Goal: Task Accomplishment & Management: Use online tool/utility

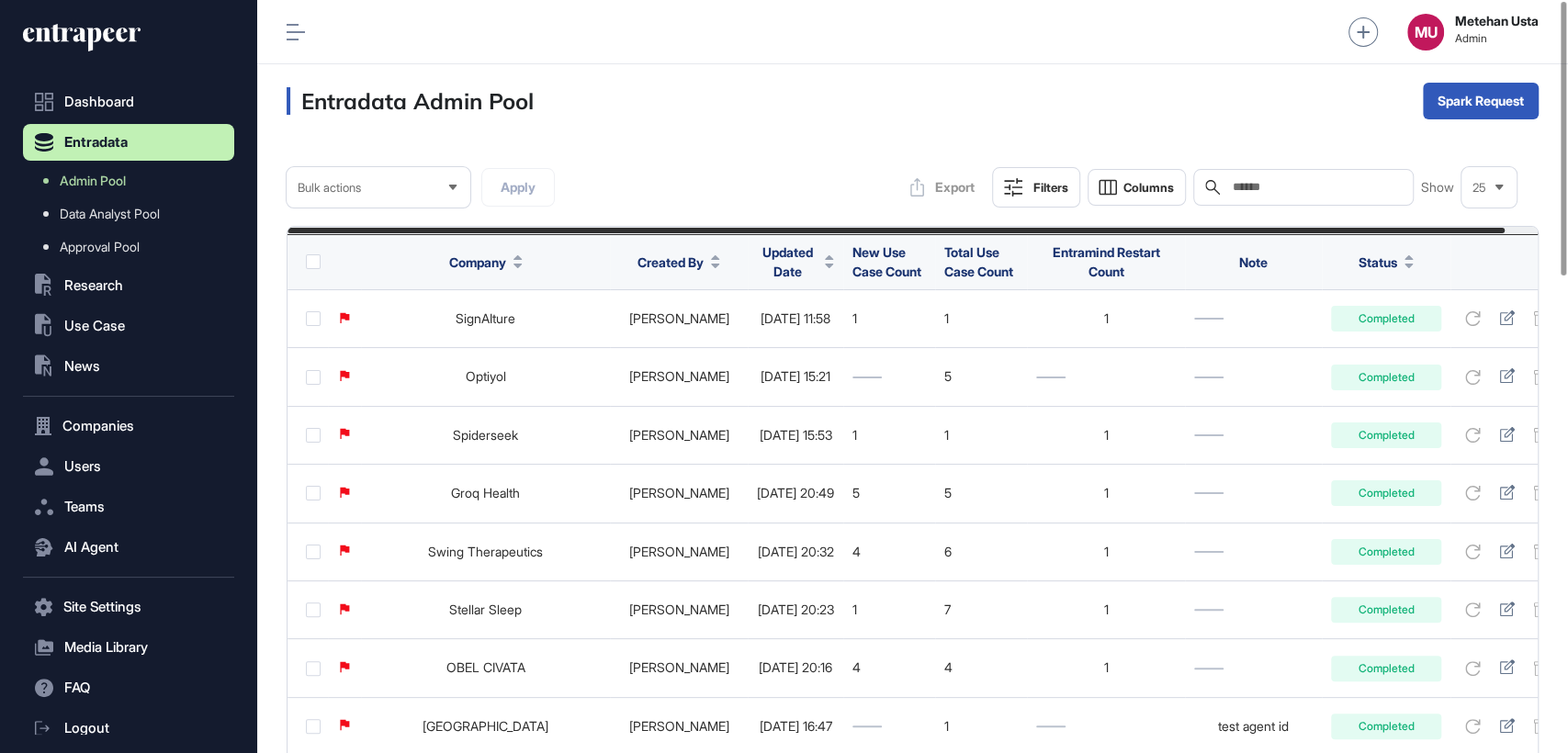
click at [767, 262] on span "Updated Date" at bounding box center [787, 261] width 61 height 38
click at [787, 323] on div "Sort Ascending Sort Descending Hide Column" at bounding box center [783, 337] width 129 height 109
click at [786, 328] on div "Sort Descending" at bounding box center [783, 338] width 114 height 27
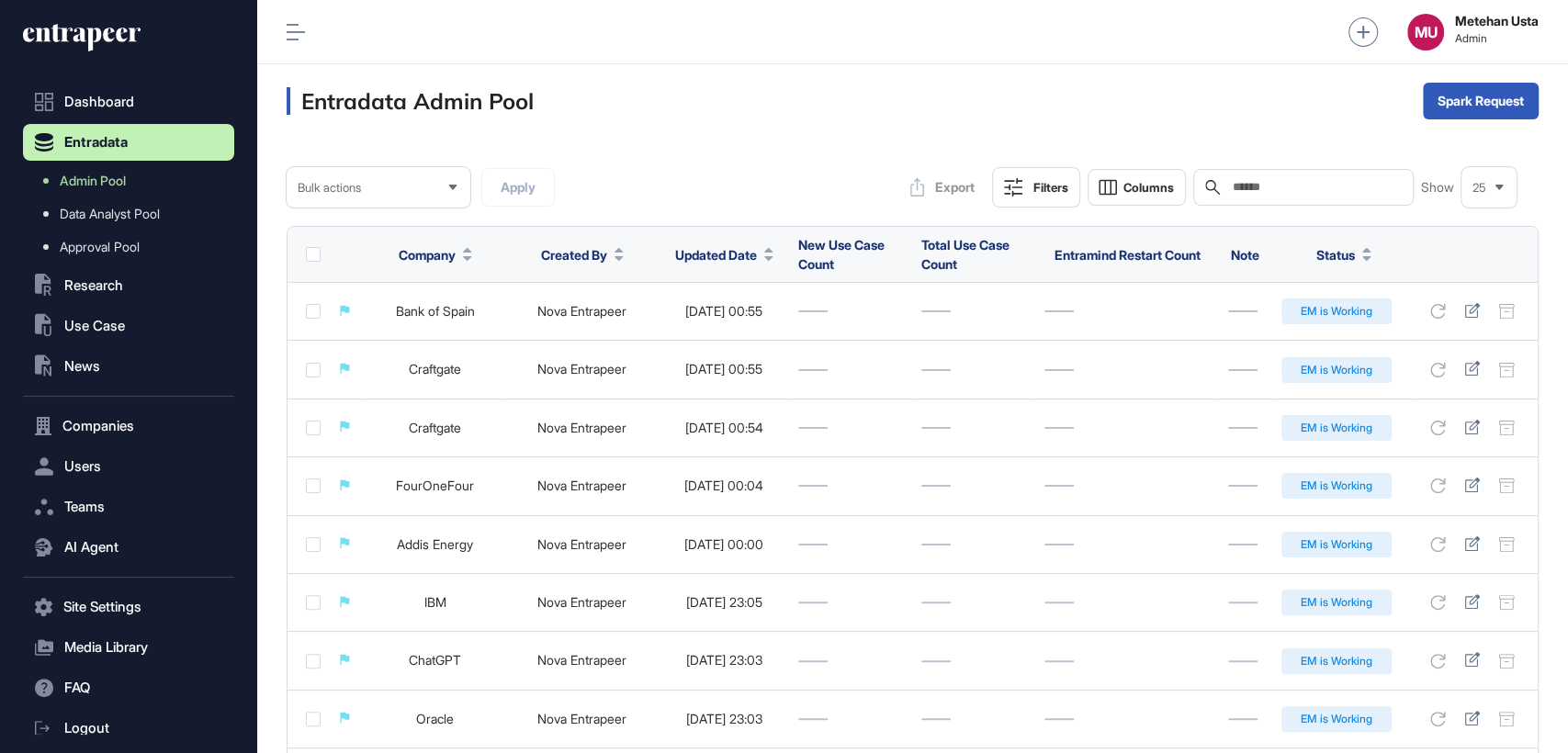
click at [1330, 196] on div "Search" at bounding box center [1303, 187] width 220 height 36
click at [1321, 184] on input "text" at bounding box center [1316, 186] width 171 height 14
paste input "**********"
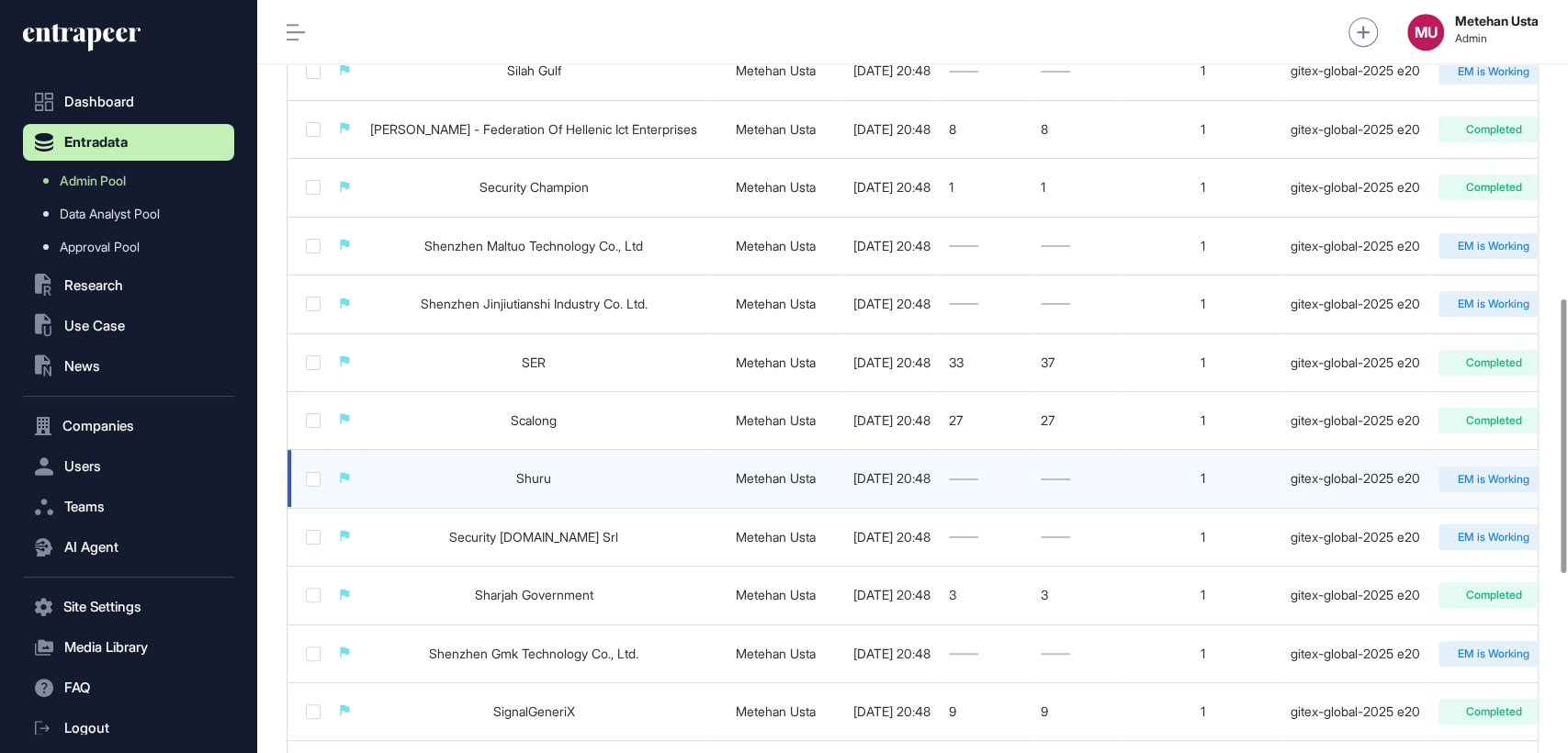
scroll to position [1307, 0]
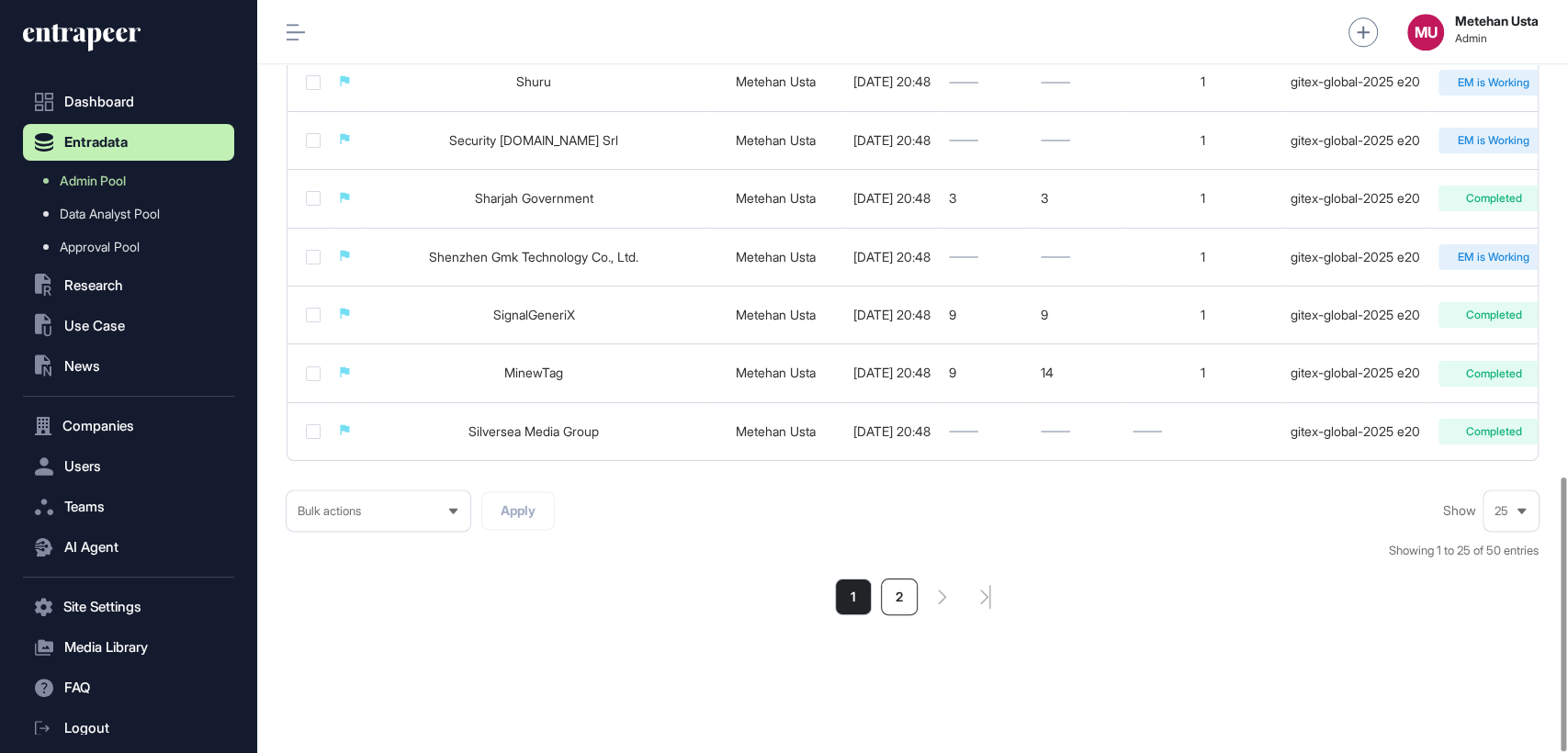
type input "**********"
click at [882, 602] on li "2" at bounding box center [899, 596] width 37 height 36
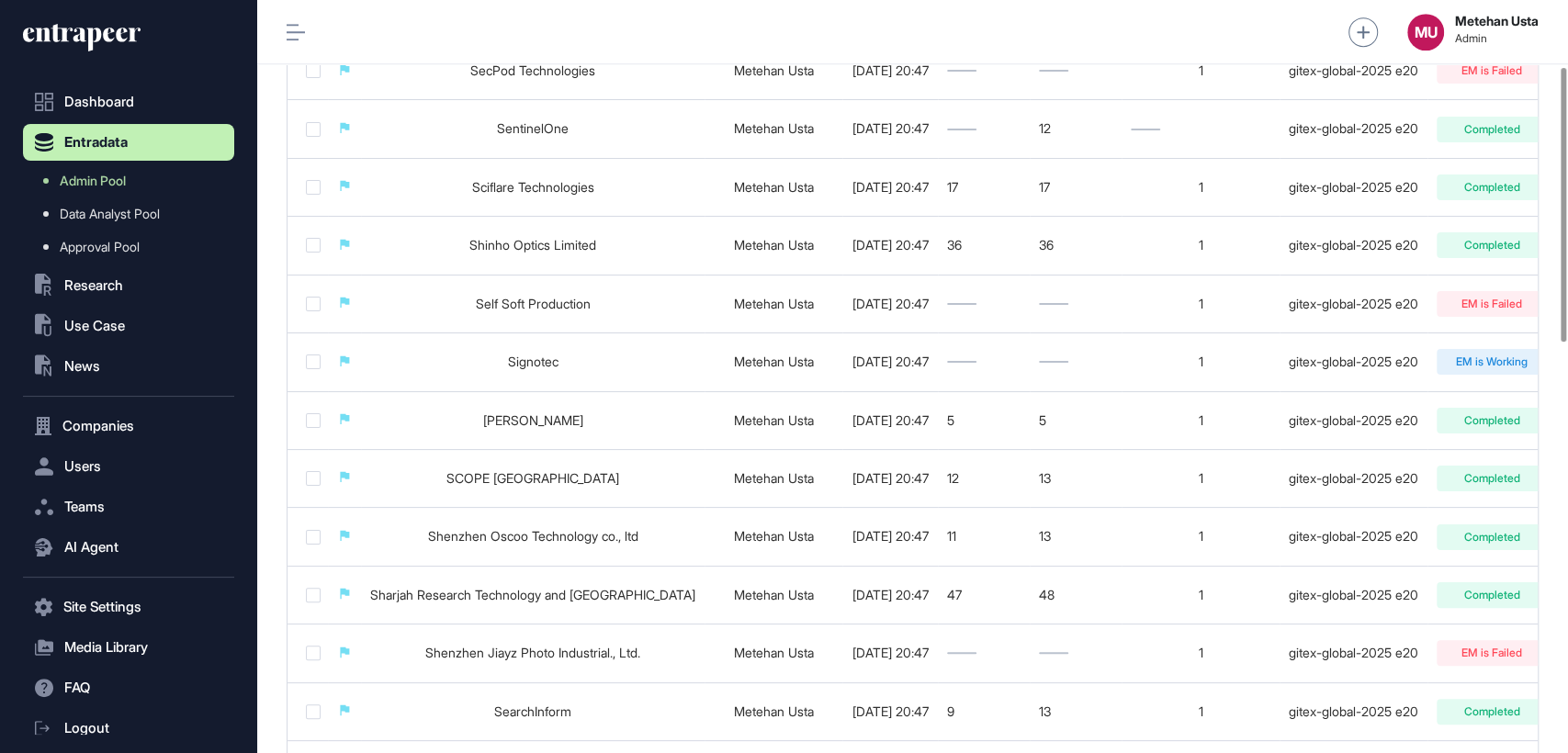
scroll to position [84, 0]
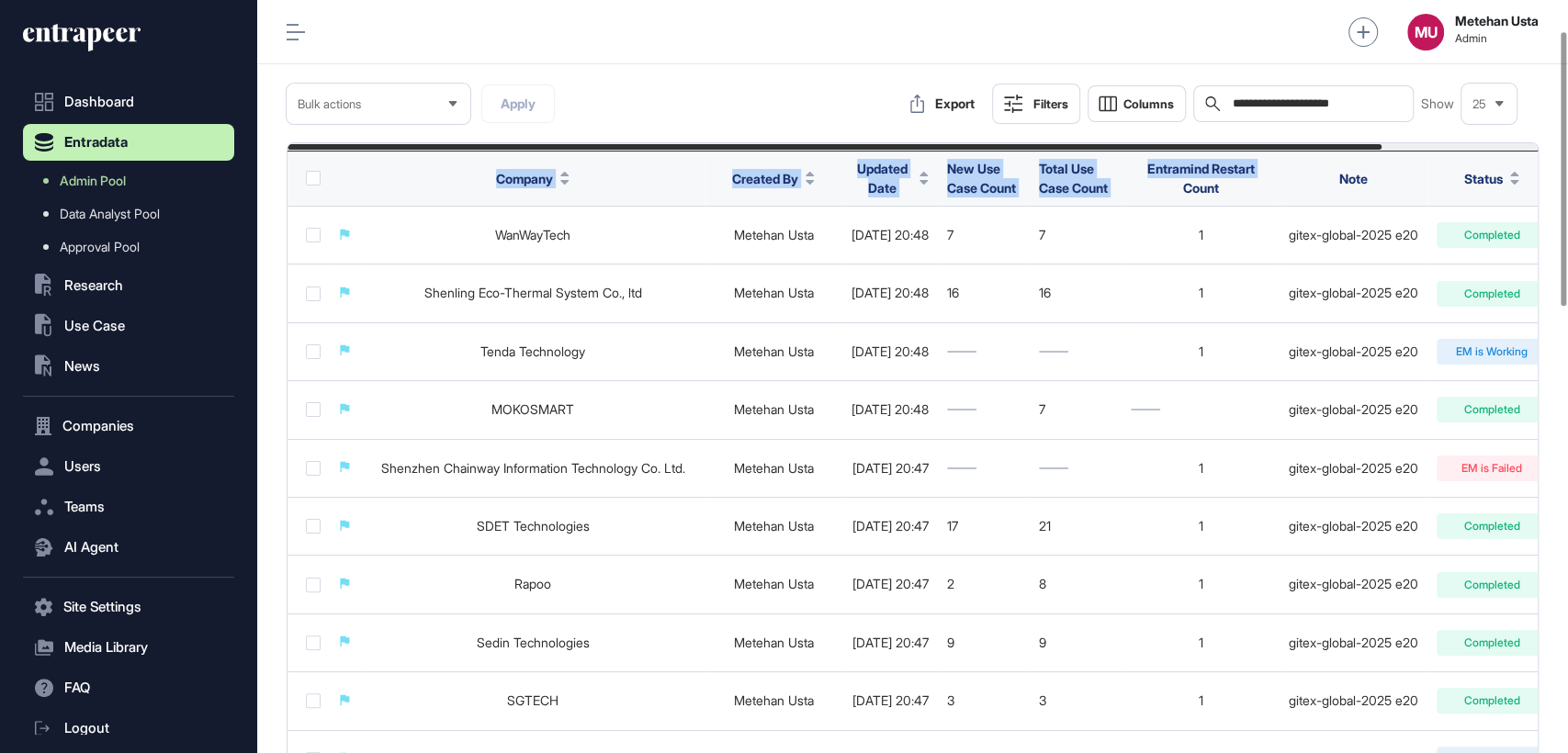
drag, startPoint x: 1161, startPoint y: 193, endPoint x: 485, endPoint y: 182, distance: 676.1
click at [485, 182] on tr "Company Created By Updated Date New Use Case Count Total Use Case Count Entrami…" at bounding box center [982, 179] width 1390 height 56
click at [739, 90] on div "**********" at bounding box center [912, 104] width 1252 height 40
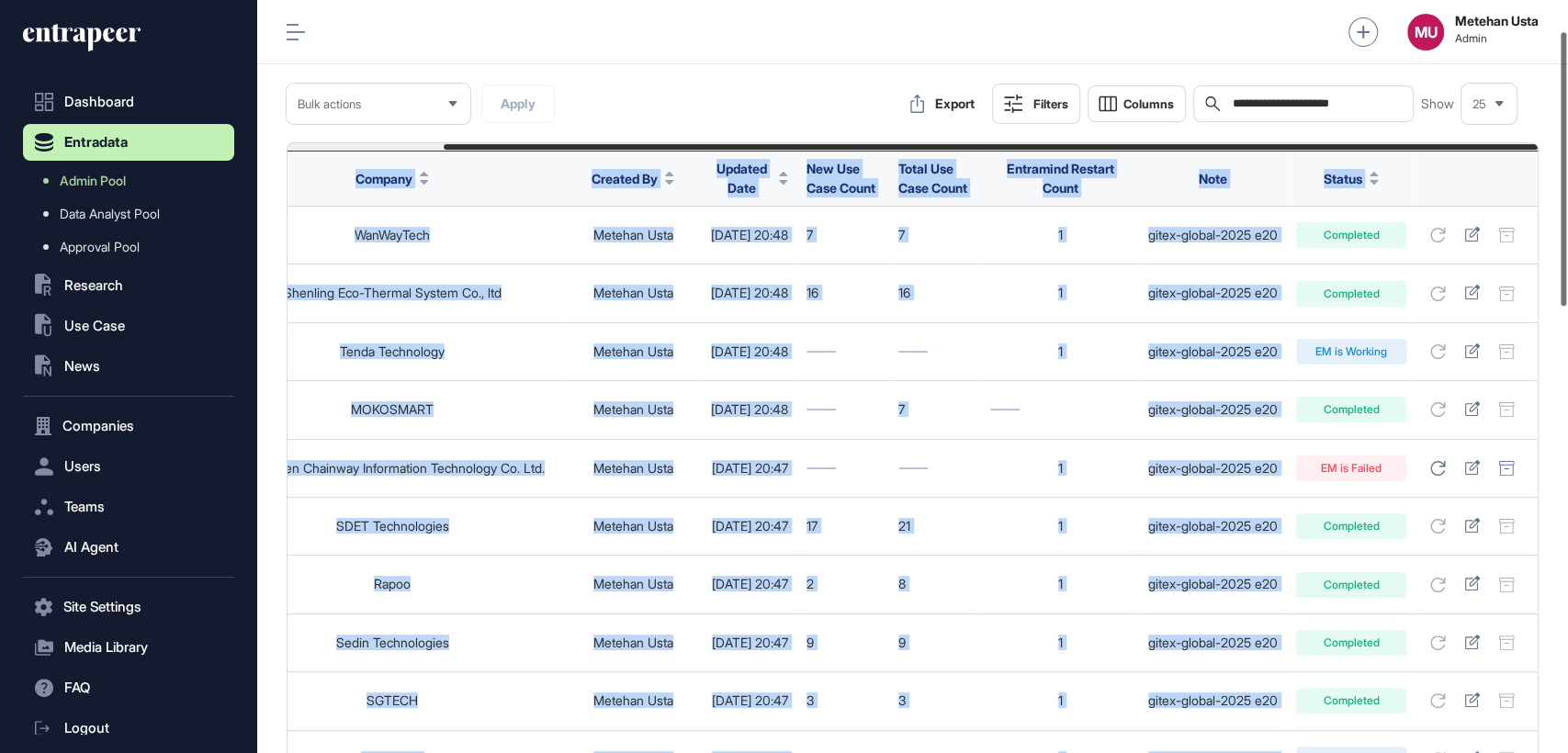
drag, startPoint x: 437, startPoint y: 177, endPoint x: 1566, endPoint y: 198, distance: 1129.2
click at [1566, 198] on div "**********" at bounding box center [913, 376] width 1311 height 753
click at [1455, 181] on div at bounding box center [1472, 178] width 94 height 14
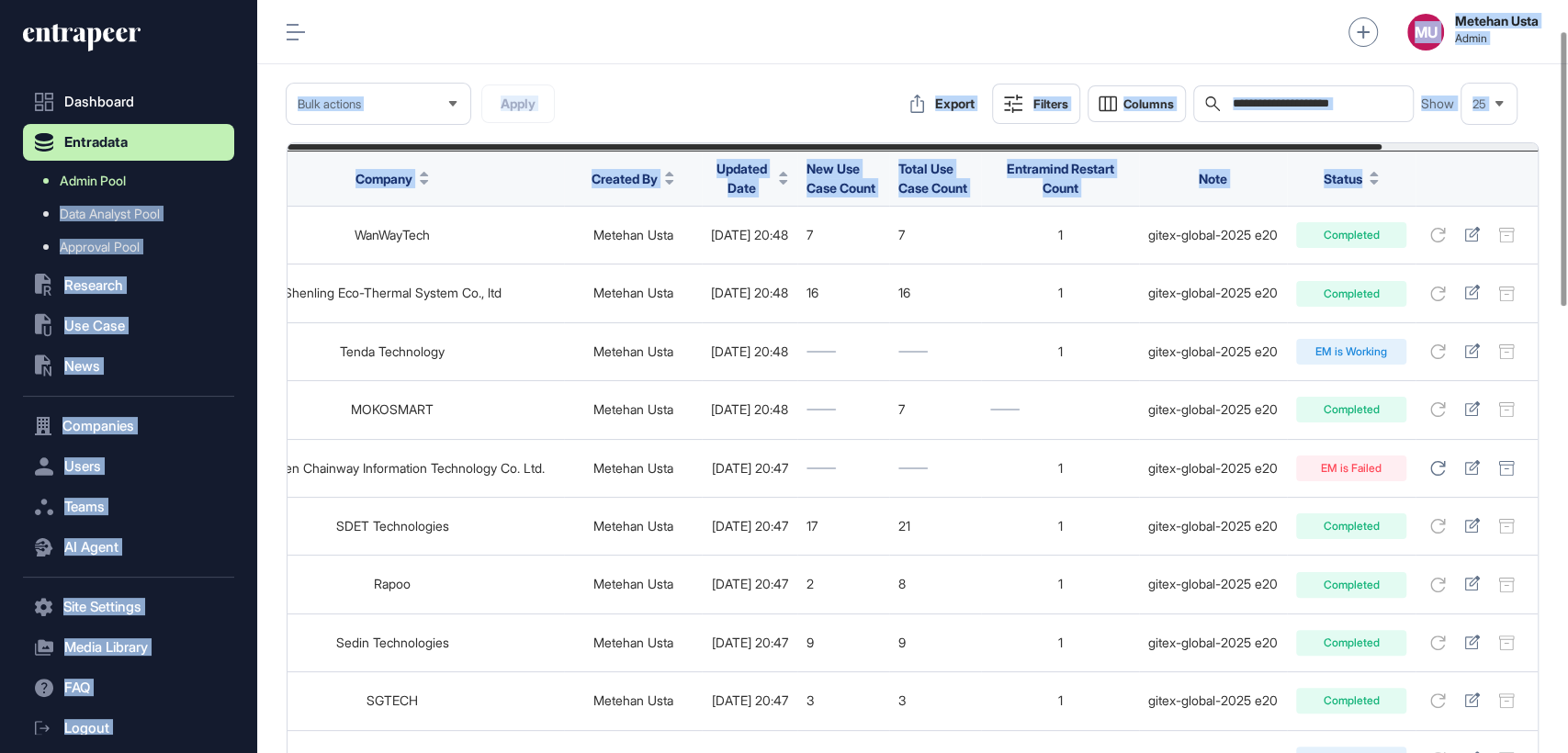
scroll to position [0, 0]
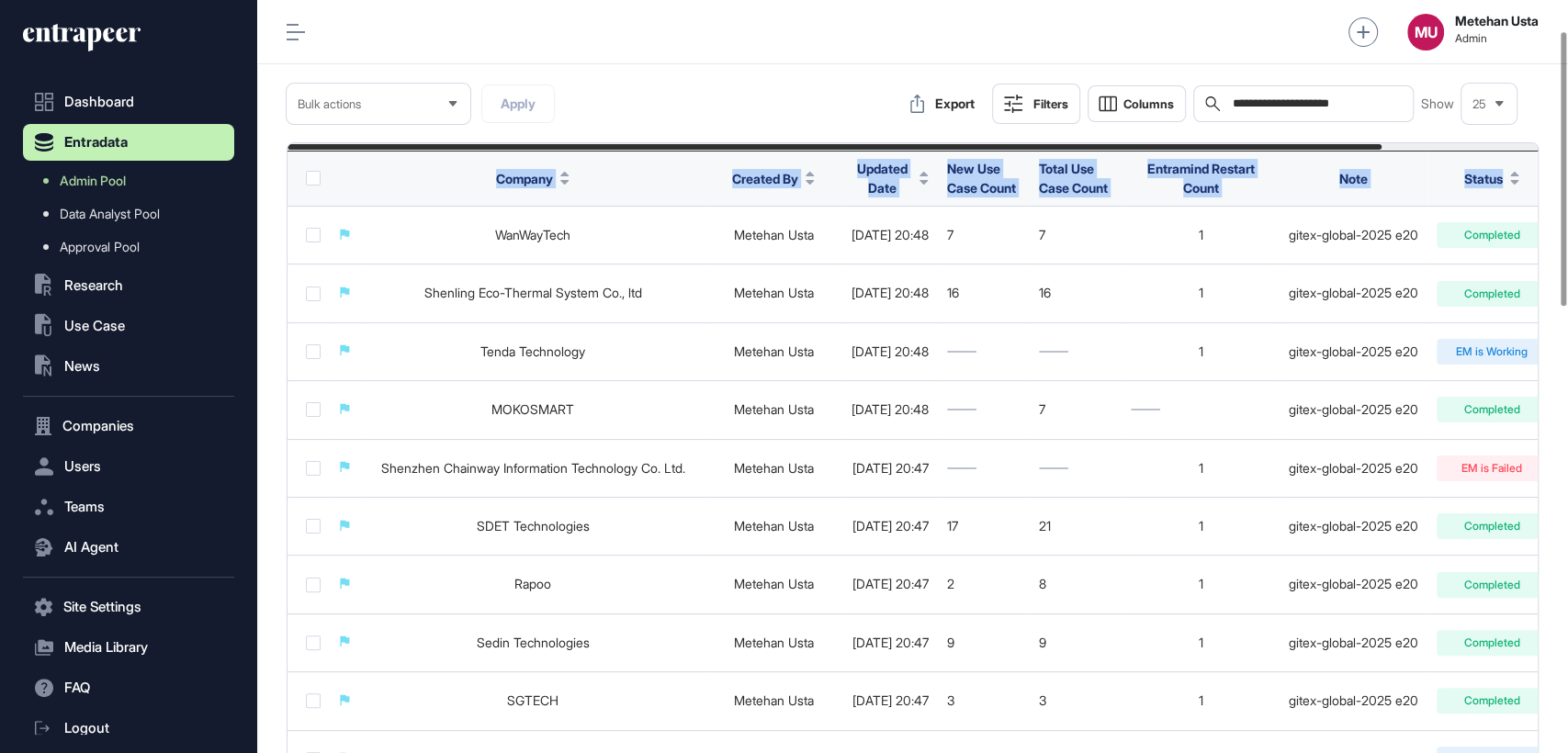
drag, startPoint x: 1463, startPoint y: 180, endPoint x: 450, endPoint y: 177, distance: 1013.0
click at [450, 177] on tr "Company Created By Updated Date New Use Case Count Total Use Case Count Entrami…" at bounding box center [982, 179] width 1390 height 56
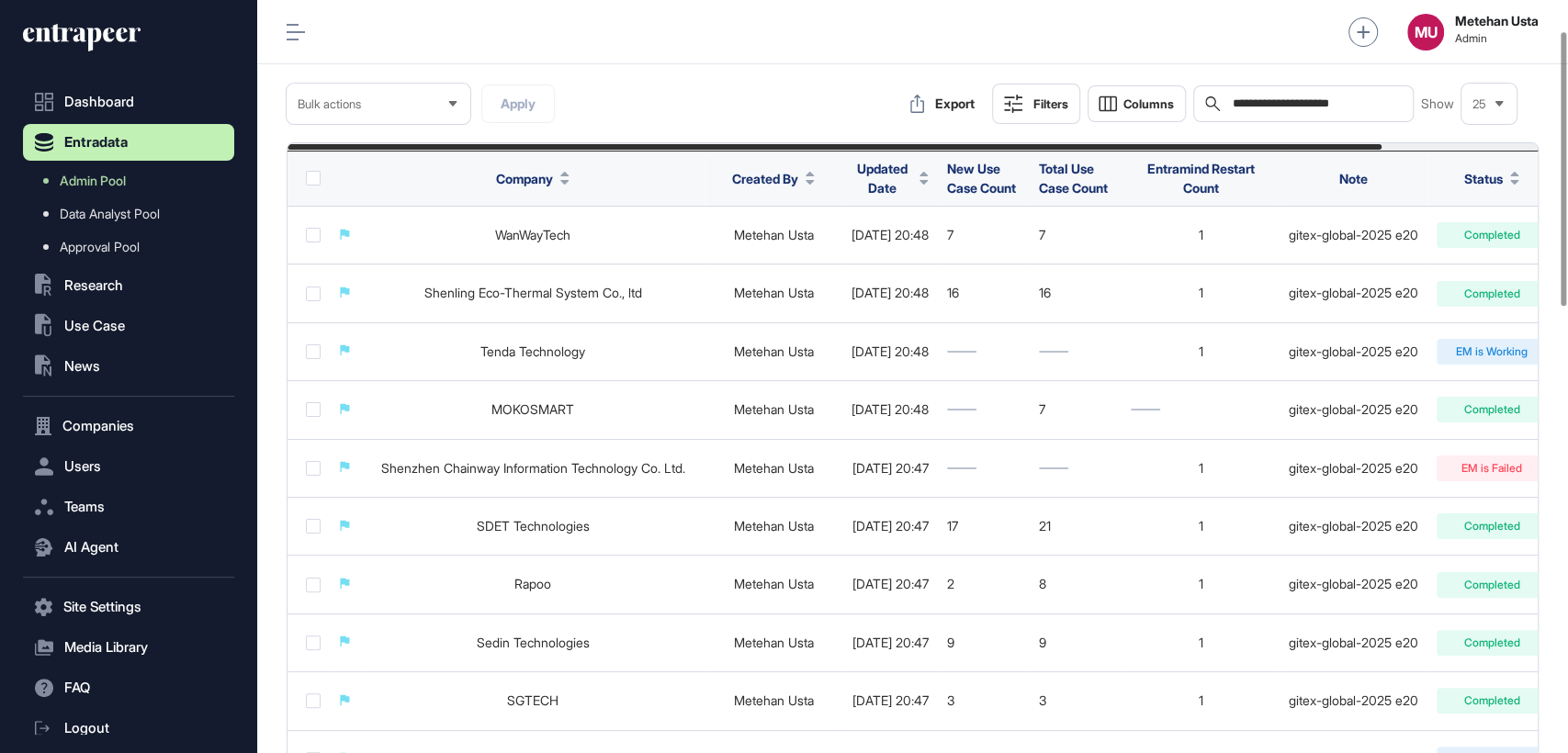
click at [752, 46] on div "MU Metehan Usta Admin" at bounding box center [913, 32] width 1311 height 64
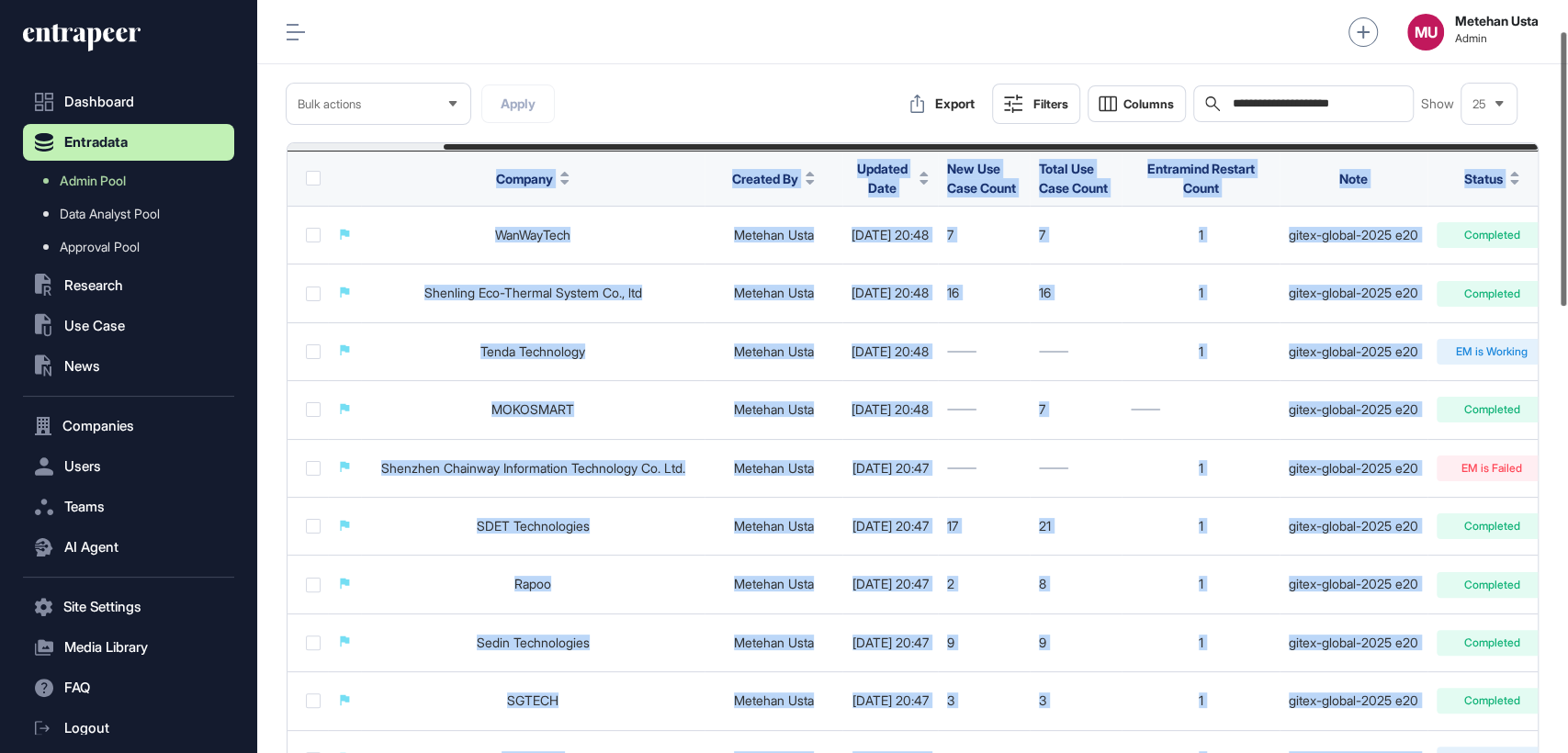
scroll to position [0, 177]
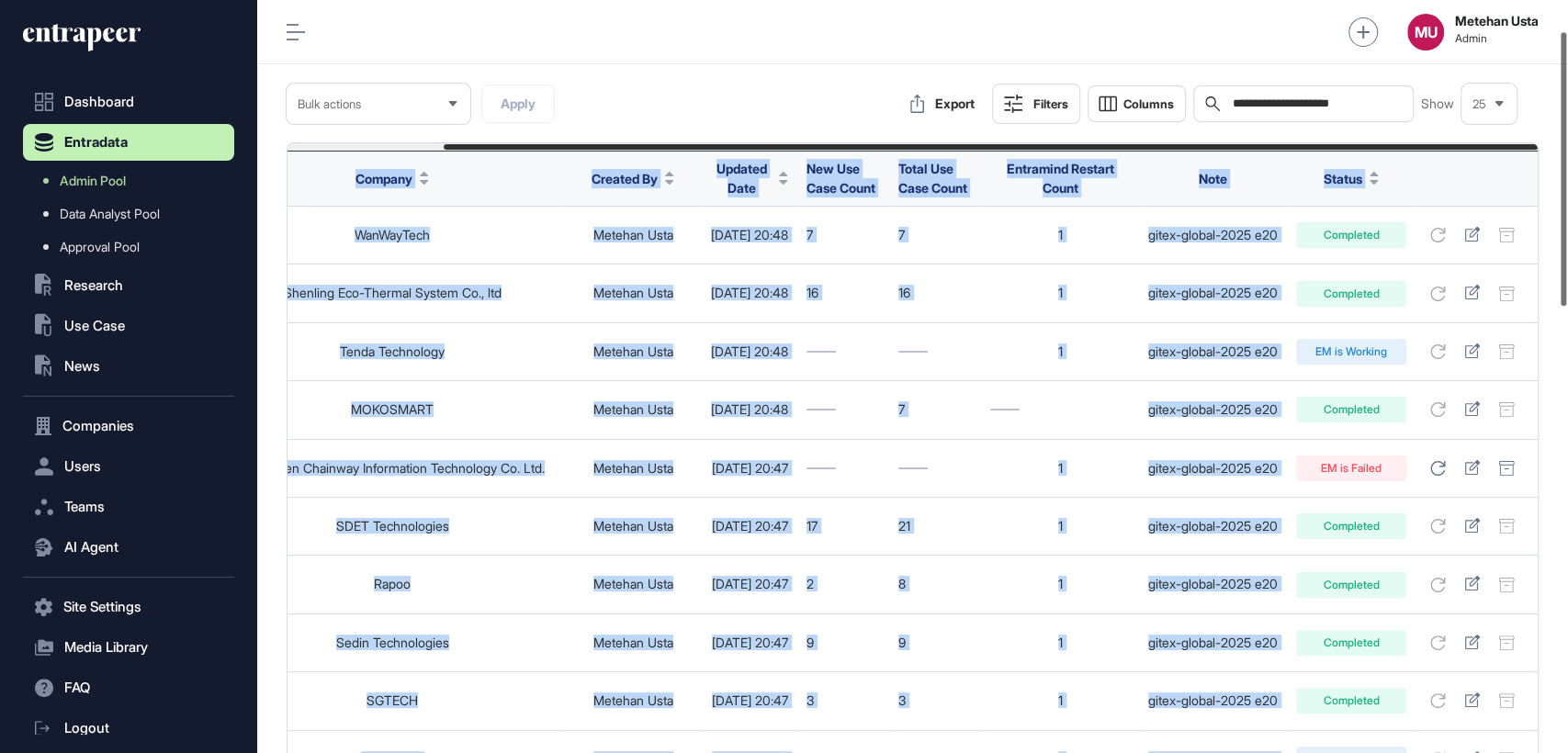
drag, startPoint x: 575, startPoint y: 179, endPoint x: 1566, endPoint y: 173, distance: 991.0
click at [1566, 173] on div "**********" at bounding box center [913, 376] width 1311 height 753
click at [1409, 161] on th "Status" at bounding box center [1351, 179] width 129 height 56
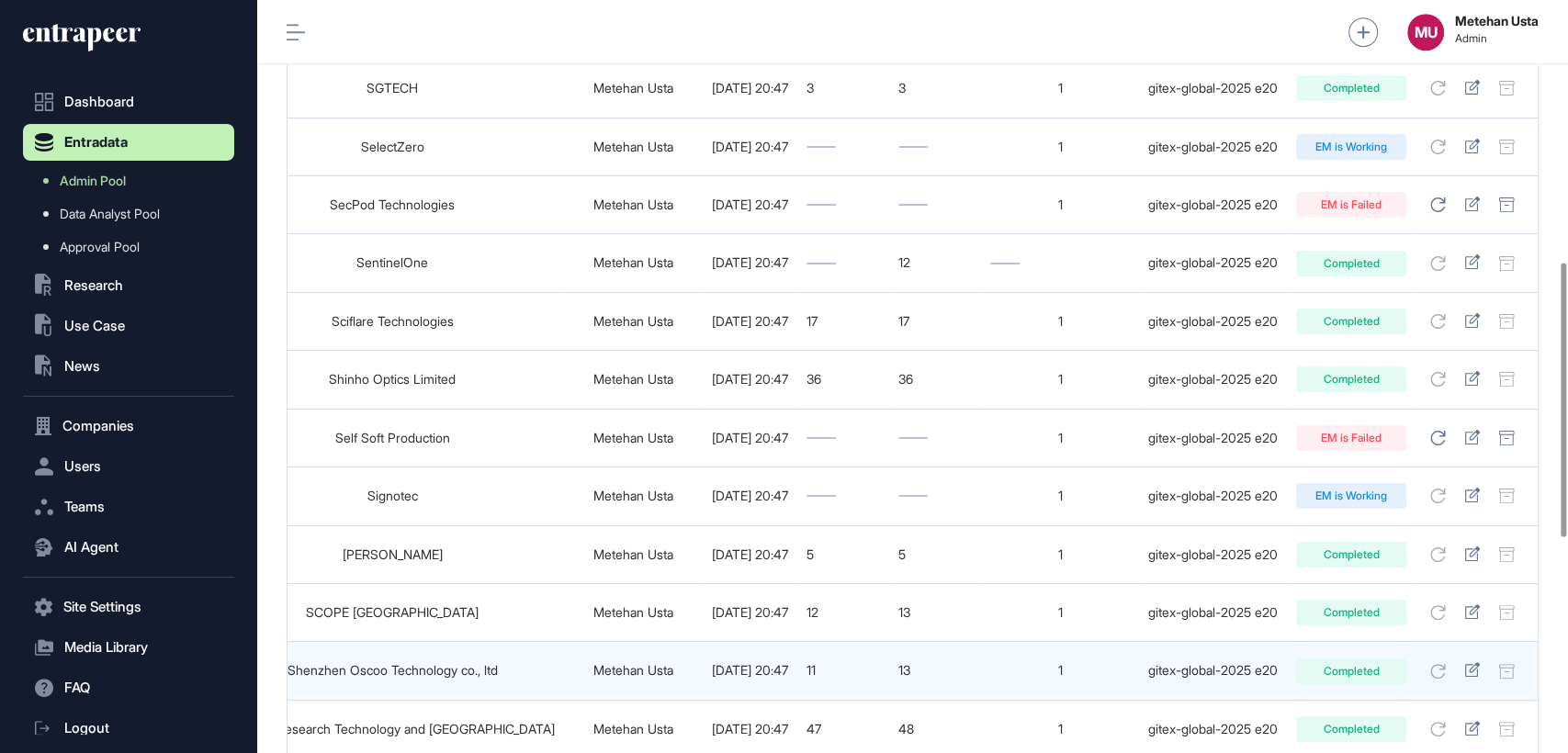
scroll to position [1307, 0]
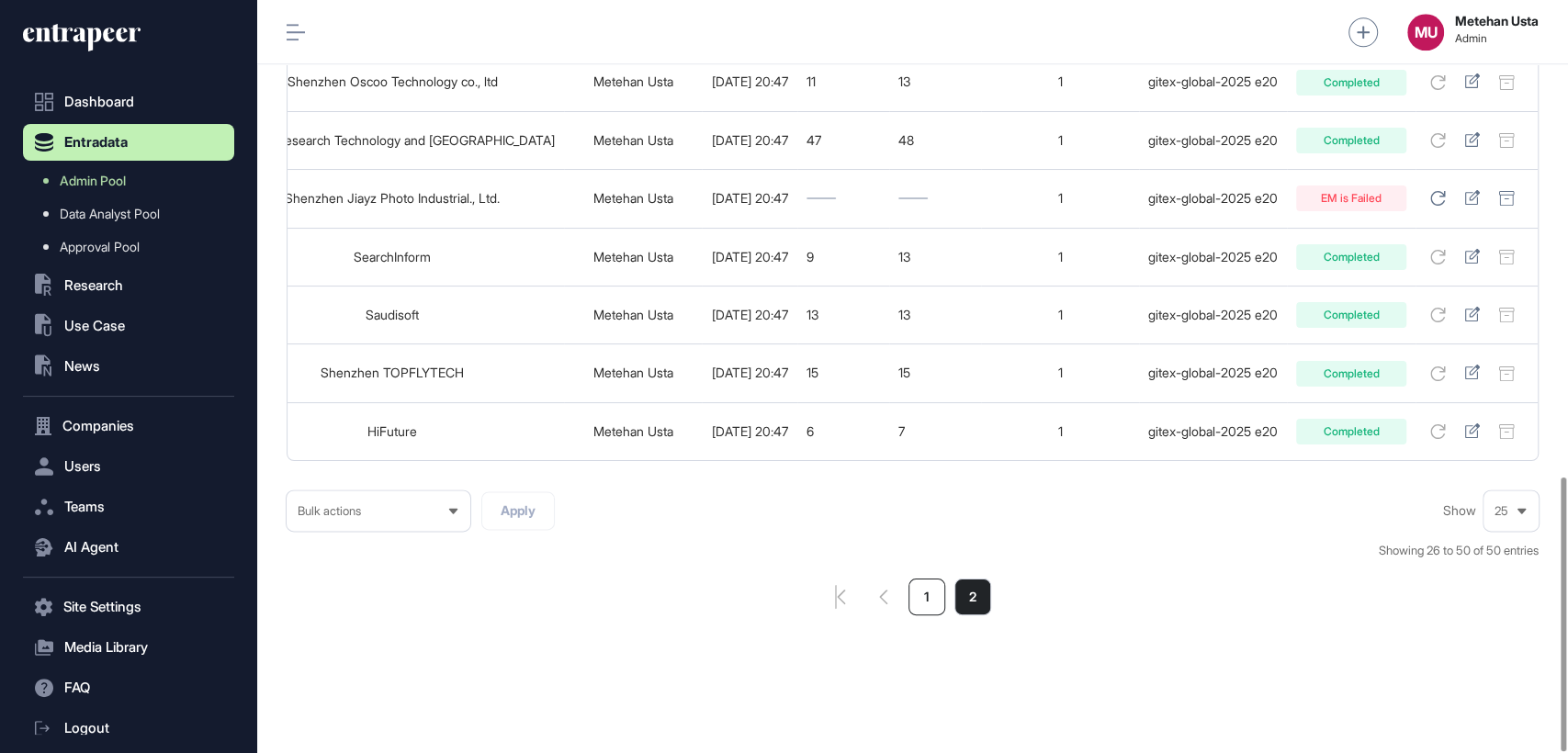
click at [931, 592] on li "1" at bounding box center [926, 596] width 37 height 36
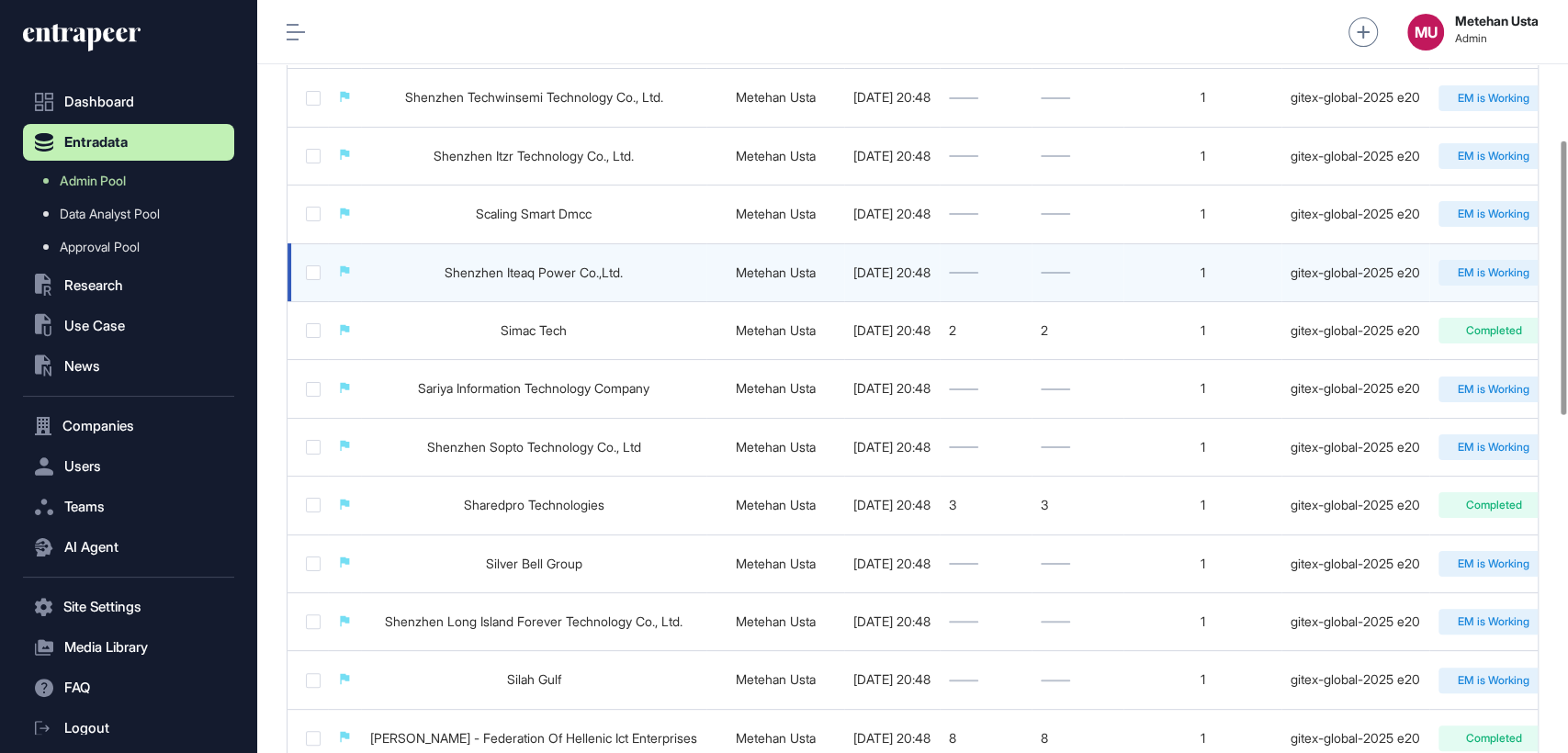
scroll to position [102, 0]
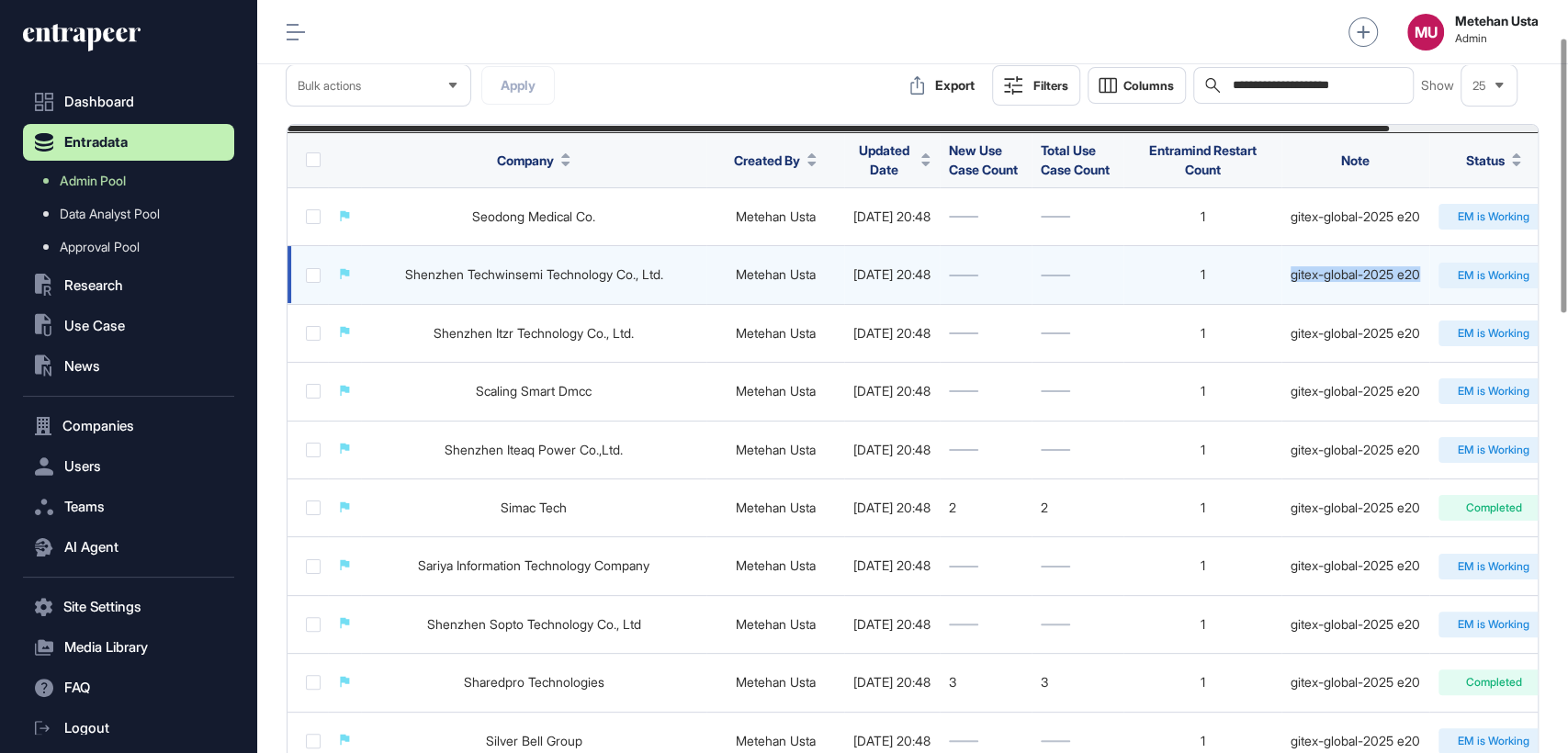
drag, startPoint x: 1443, startPoint y: 274, endPoint x: 1211, endPoint y: 254, distance: 232.9
click at [1227, 255] on tr "Shenzhen Techwinsemi Technology Co., Ltd. Metehan Usta [DATE] 20:48 1 gitex-glo…" at bounding box center [983, 275] width 1392 height 58
drag, startPoint x: 1187, startPoint y: 252, endPoint x: 1110, endPoint y: 258, distance: 77.2
click at [1184, 252] on td "1" at bounding box center [1202, 275] width 158 height 58
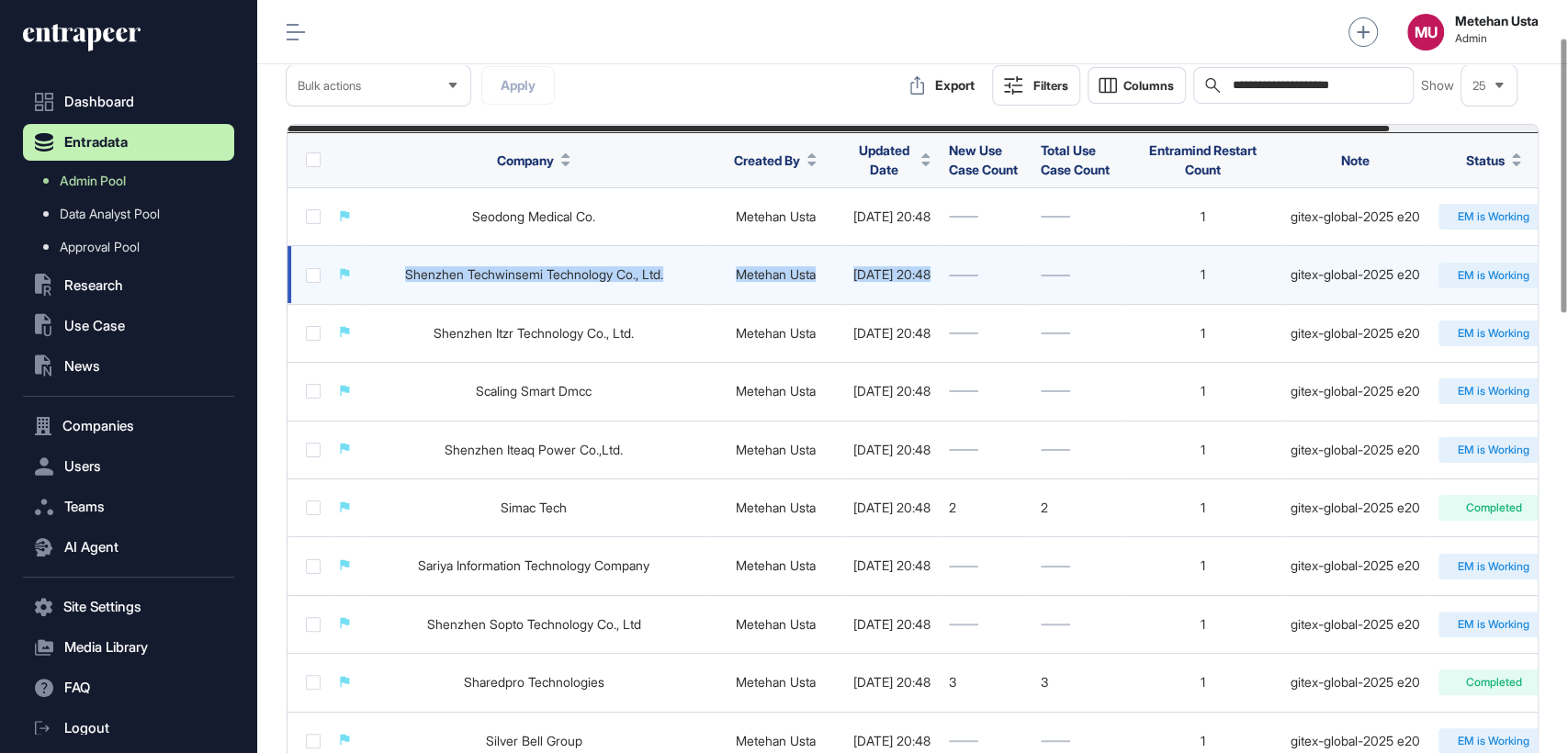
drag, startPoint x: 983, startPoint y: 268, endPoint x: 366, endPoint y: 288, distance: 617.3
click at [366, 288] on tr "Shenzhen Techwinsemi Technology Co., Ltd. Metehan Usta [DATE] 20:48 1 gitex-glo…" at bounding box center [983, 275] width 1392 height 58
click at [377, 280] on td "Shenzhen Techwinsemi Technology Co., Ltd." at bounding box center [533, 275] width 345 height 58
click at [380, 277] on td "Shenzhen Techwinsemi Technology Co., Ltd." at bounding box center [533, 275] width 345 height 58
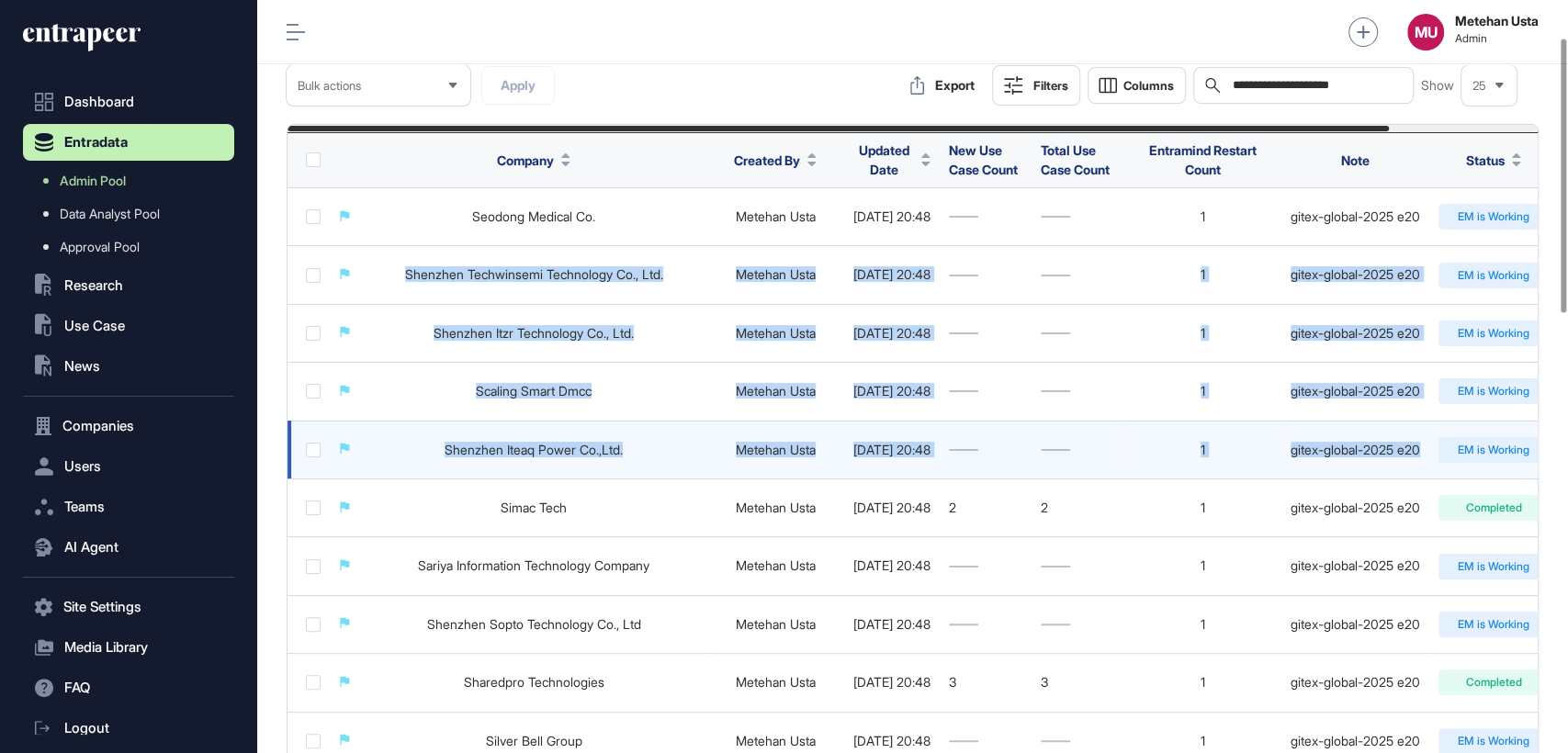
drag, startPoint x: 387, startPoint y: 277, endPoint x: 1445, endPoint y: 451, distance: 1072.2
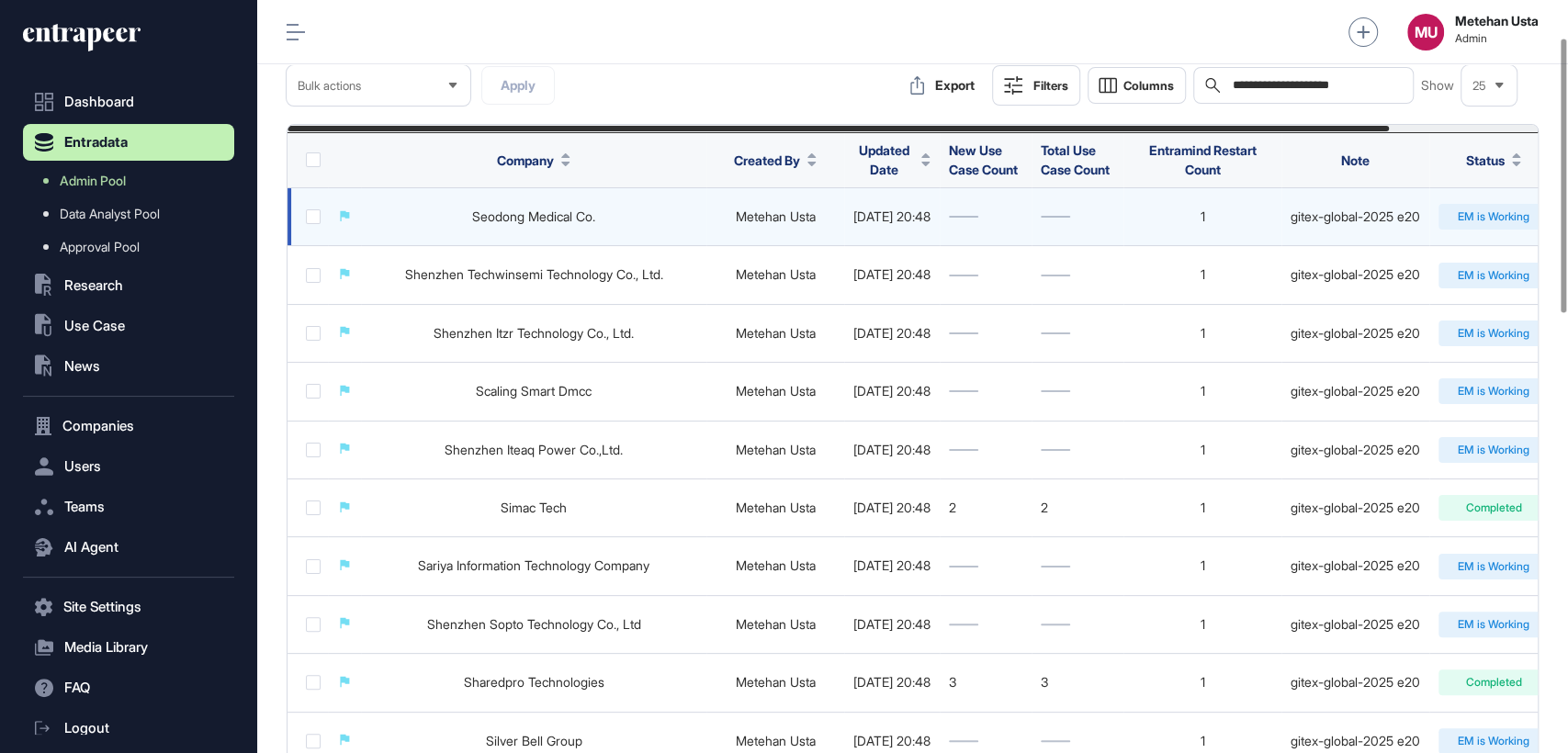
drag, startPoint x: 1053, startPoint y: 219, endPoint x: 1072, endPoint y: 225, distance: 19.9
drag, startPoint x: 1072, startPoint y: 225, endPoint x: 1131, endPoint y: 214, distance: 60.0
click at [1123, 214] on td at bounding box center [1077, 217] width 92 height 58
drag, startPoint x: 1110, startPoint y: 221, endPoint x: 375, endPoint y: 222, distance: 735.0
click at [375, 222] on tr "Seodong Medical Co. Metehan Usta [DATE] 20:48 1 gitex-global-2025 e20 EM is Wor…" at bounding box center [983, 217] width 1392 height 58
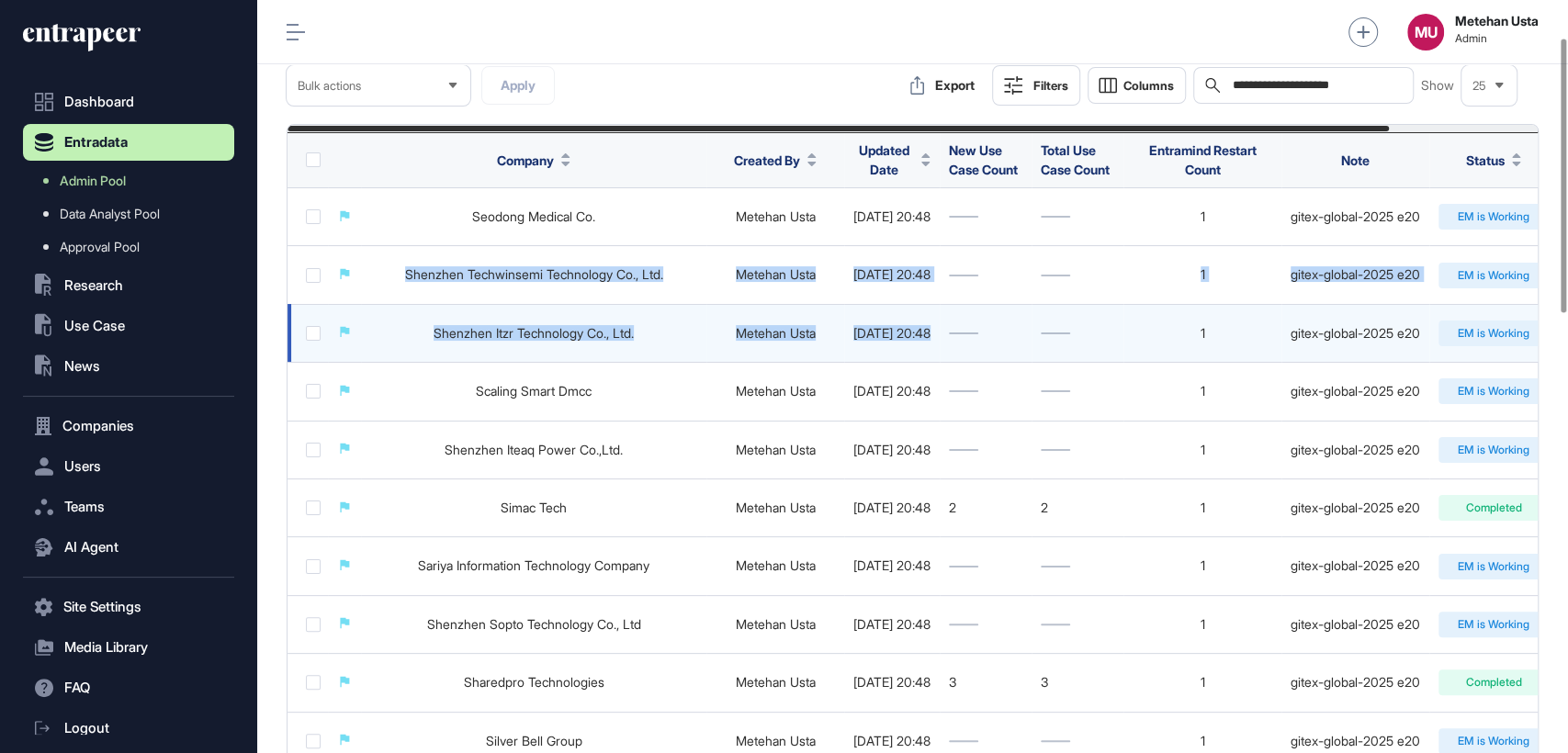
drag, startPoint x: 377, startPoint y: 272, endPoint x: 1119, endPoint y: 304, distance: 742.7
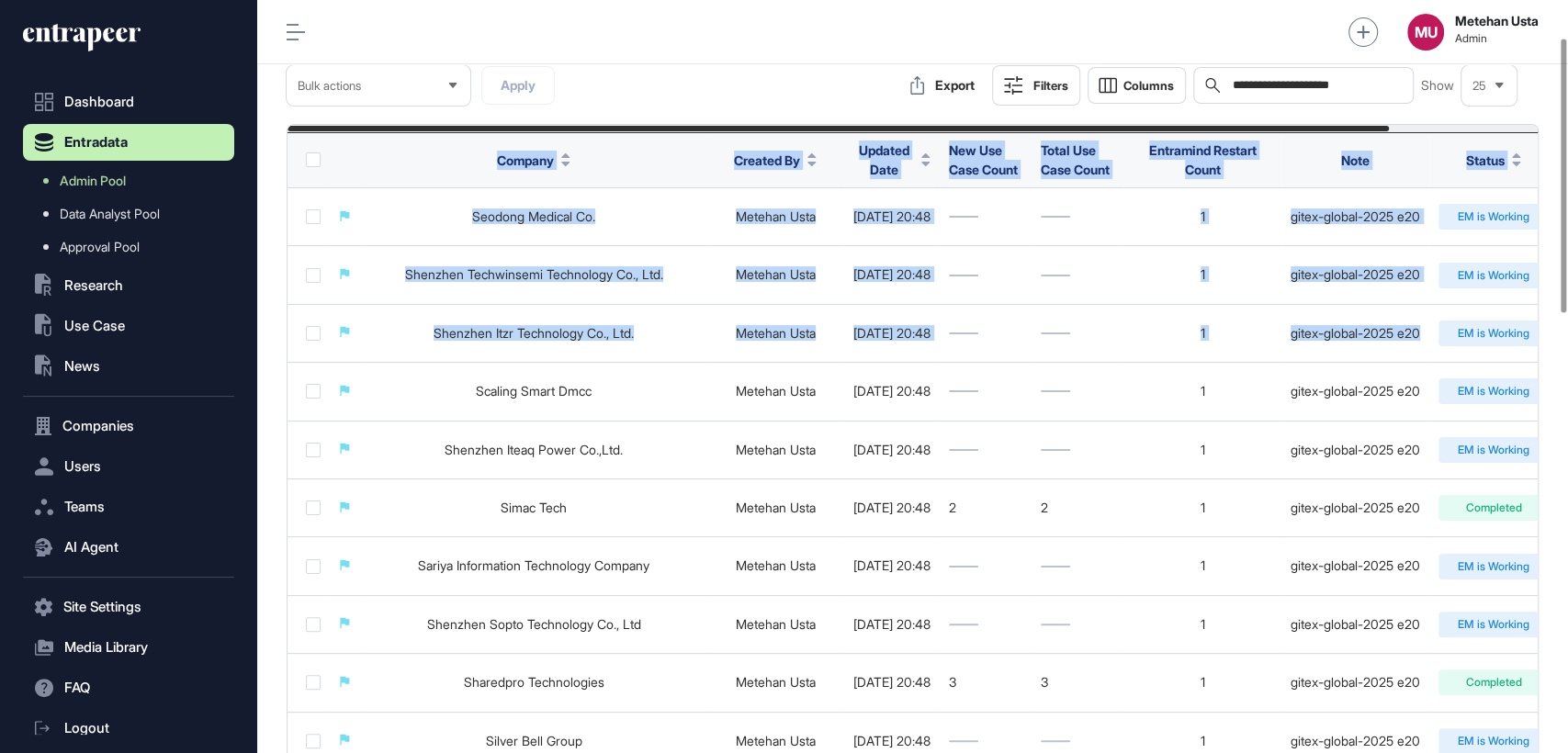
drag, startPoint x: 1454, startPoint y: 331, endPoint x: 401, endPoint y: 185, distance: 1063.1
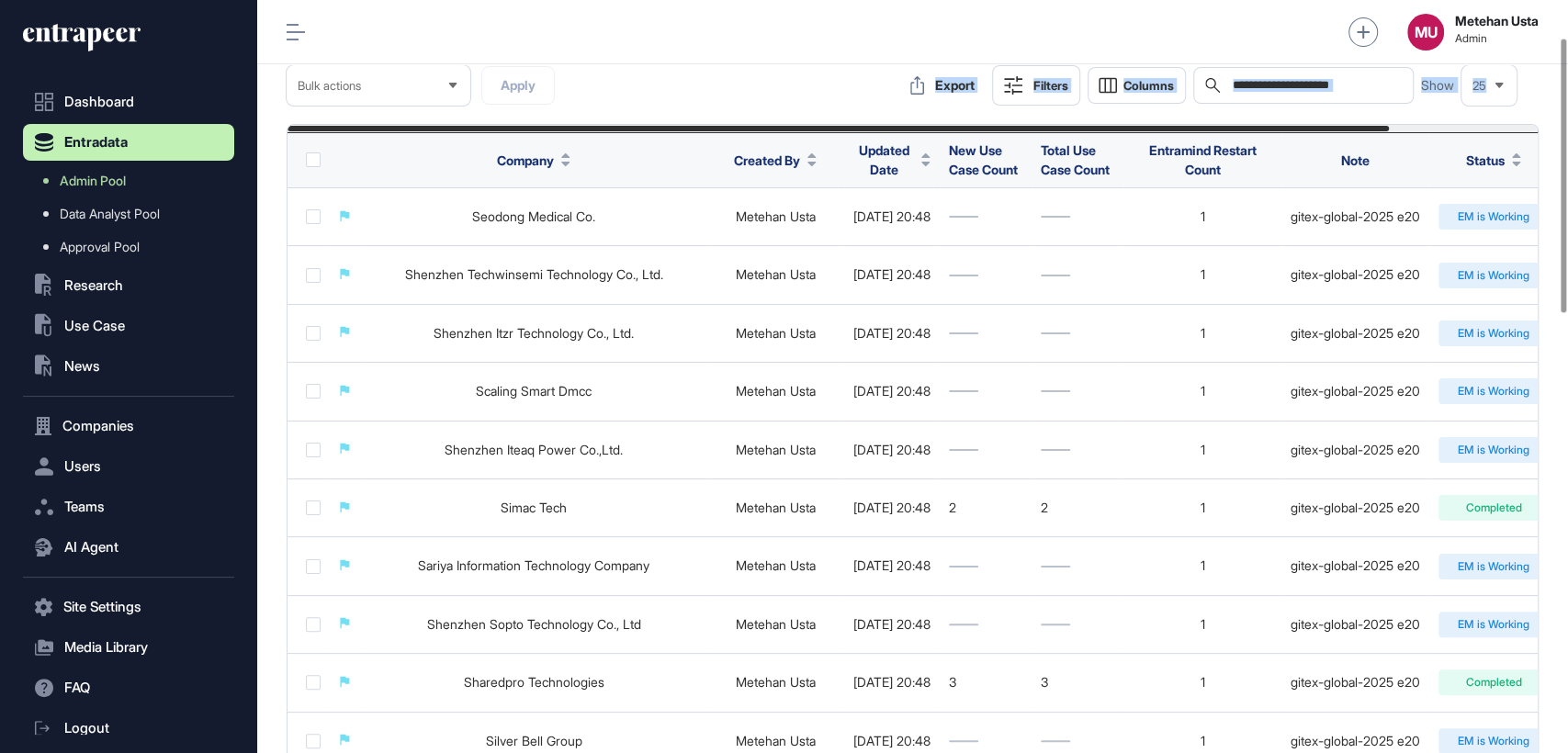
drag, startPoint x: 852, startPoint y: 66, endPoint x: 1352, endPoint y: 112, distance: 502.1
click at [1225, 19] on div "MU Metehan Usta Admin" at bounding box center [913, 32] width 1311 height 64
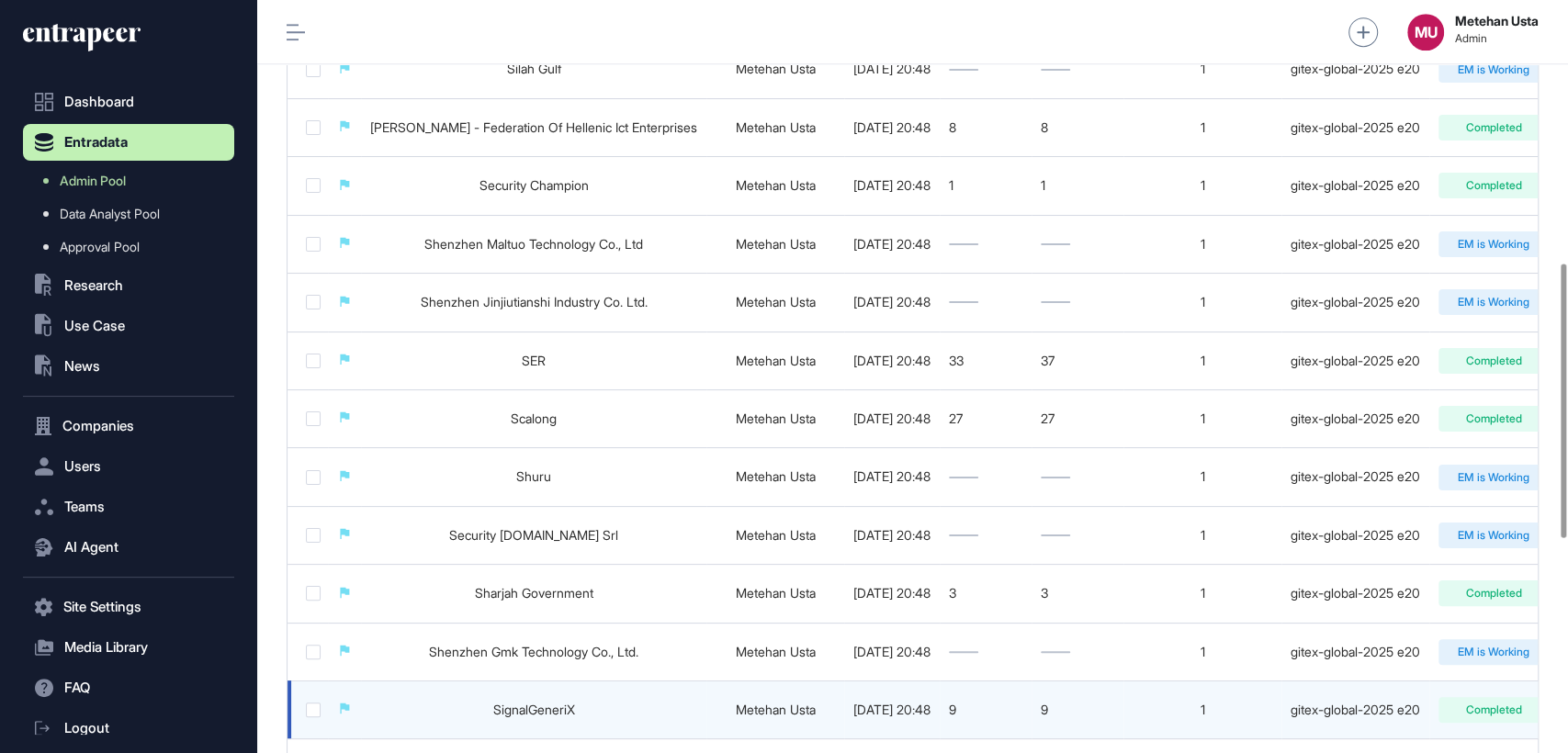
scroll to position [1224, 0]
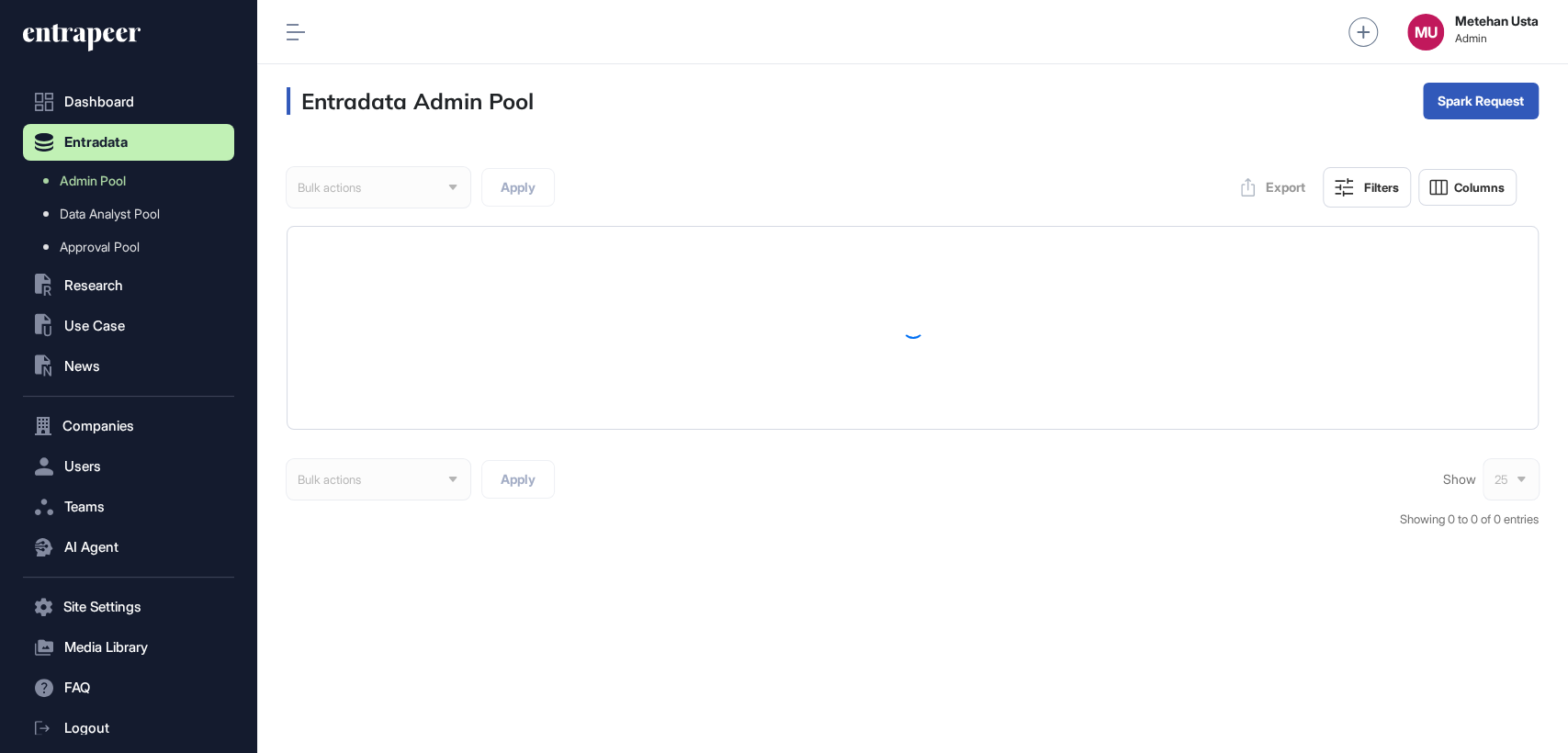
click at [998, 53] on div "MU Metehan Usta Admin" at bounding box center [913, 32] width 1311 height 64
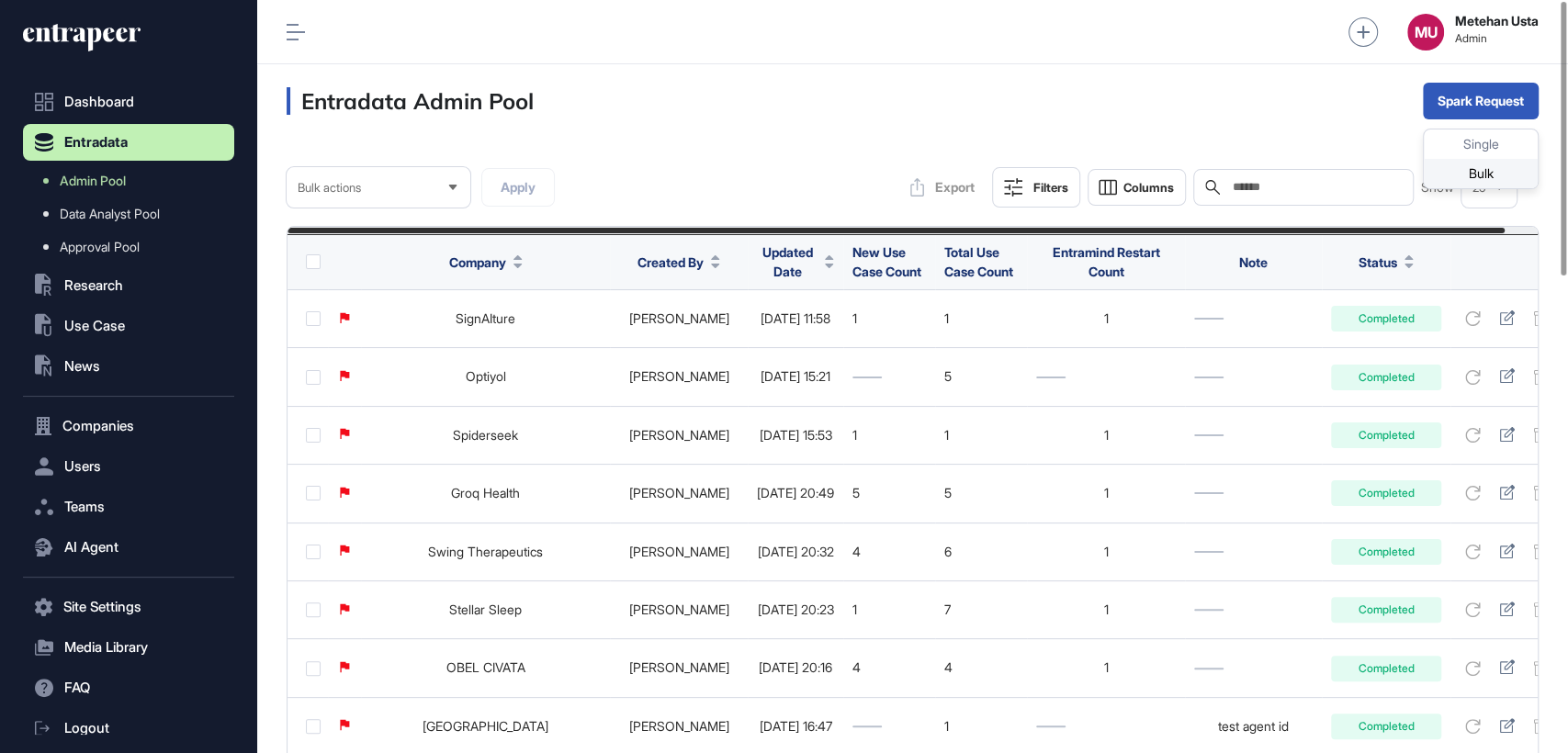
click at [1466, 178] on div "Bulk" at bounding box center [1481, 173] width 114 height 30
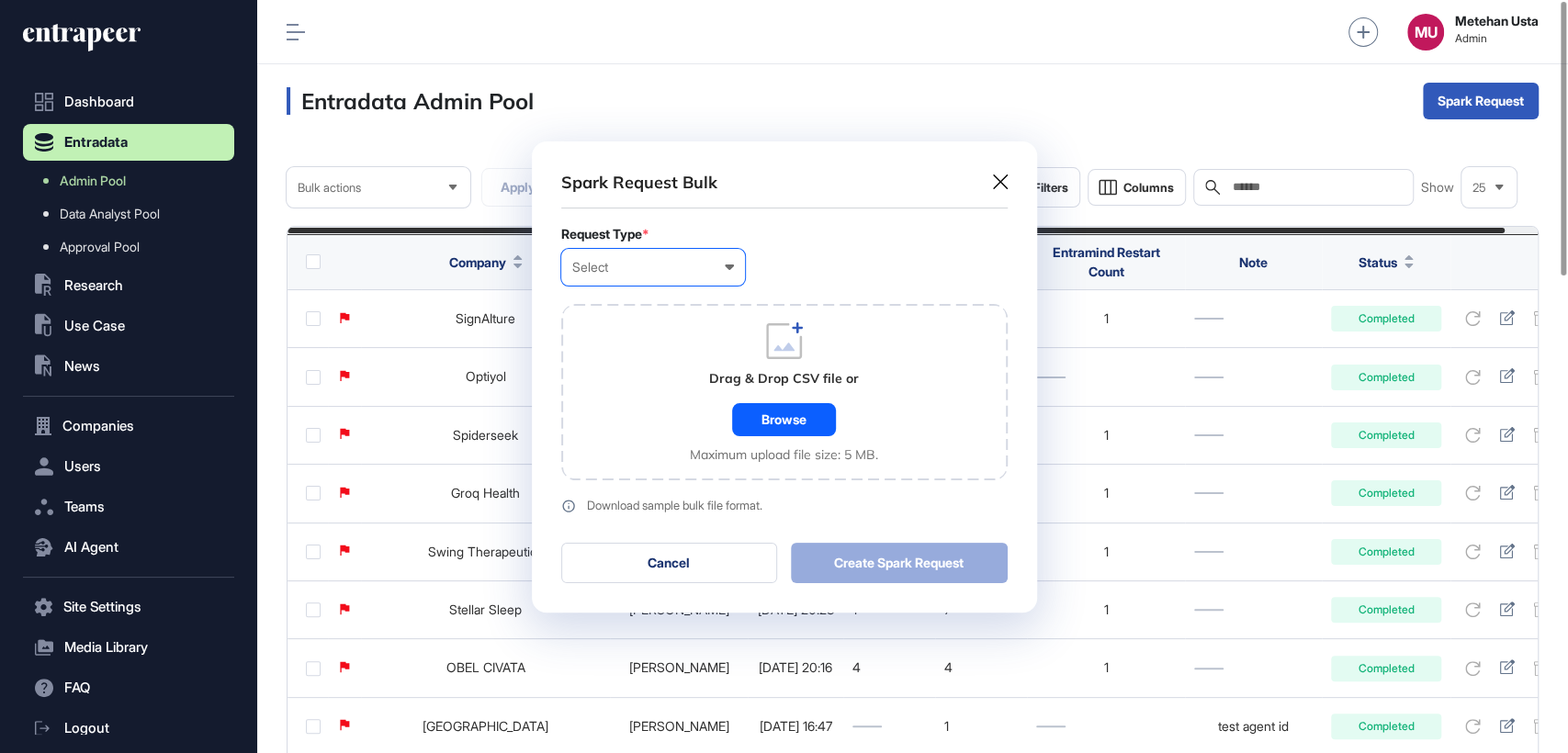
scroll to position [0, 8]
click at [676, 270] on div "Select" at bounding box center [652, 267] width 161 height 14
click at [0, 0] on div "Company" at bounding box center [0, 0] width 0 height 0
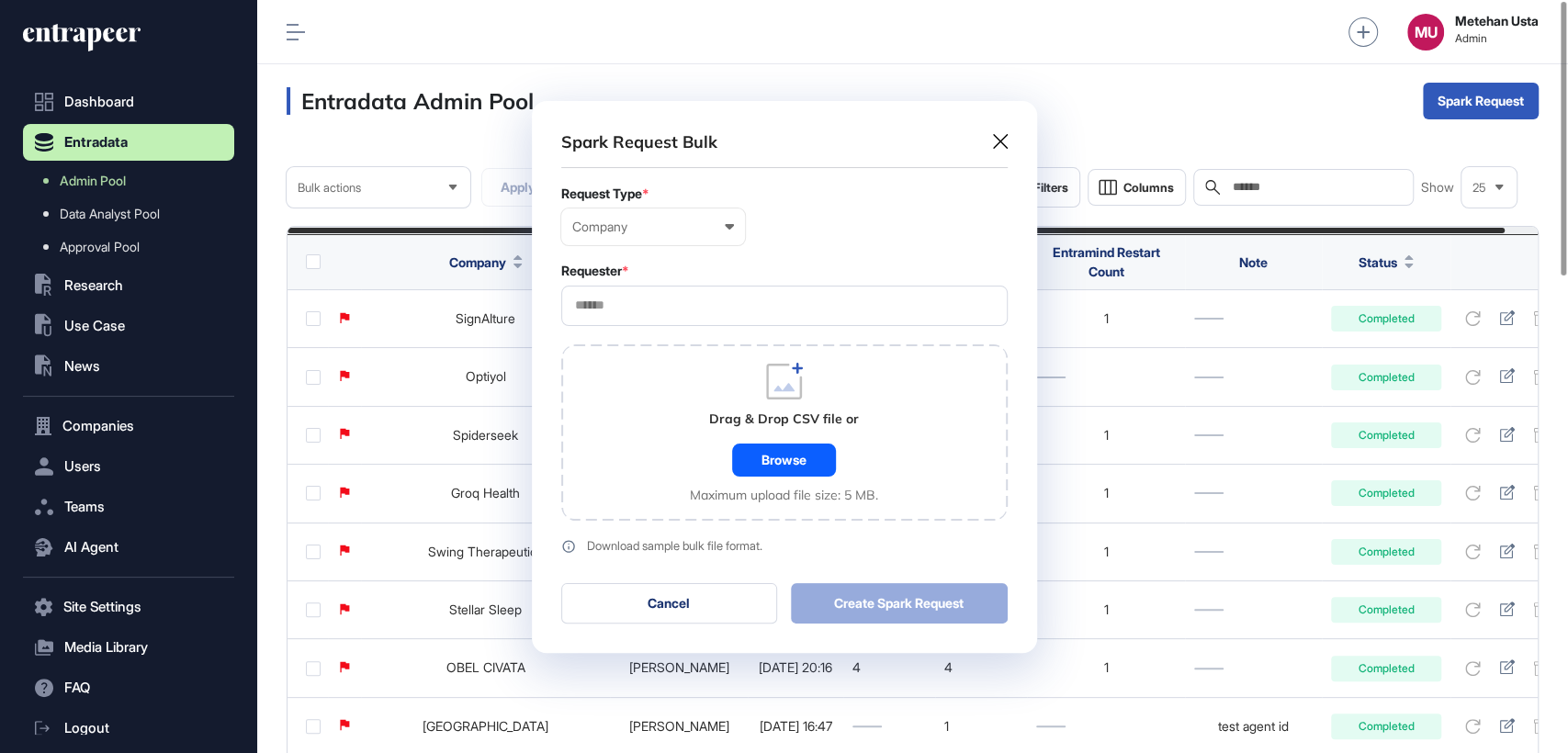
click at [671, 302] on input "text" at bounding box center [784, 305] width 423 height 15
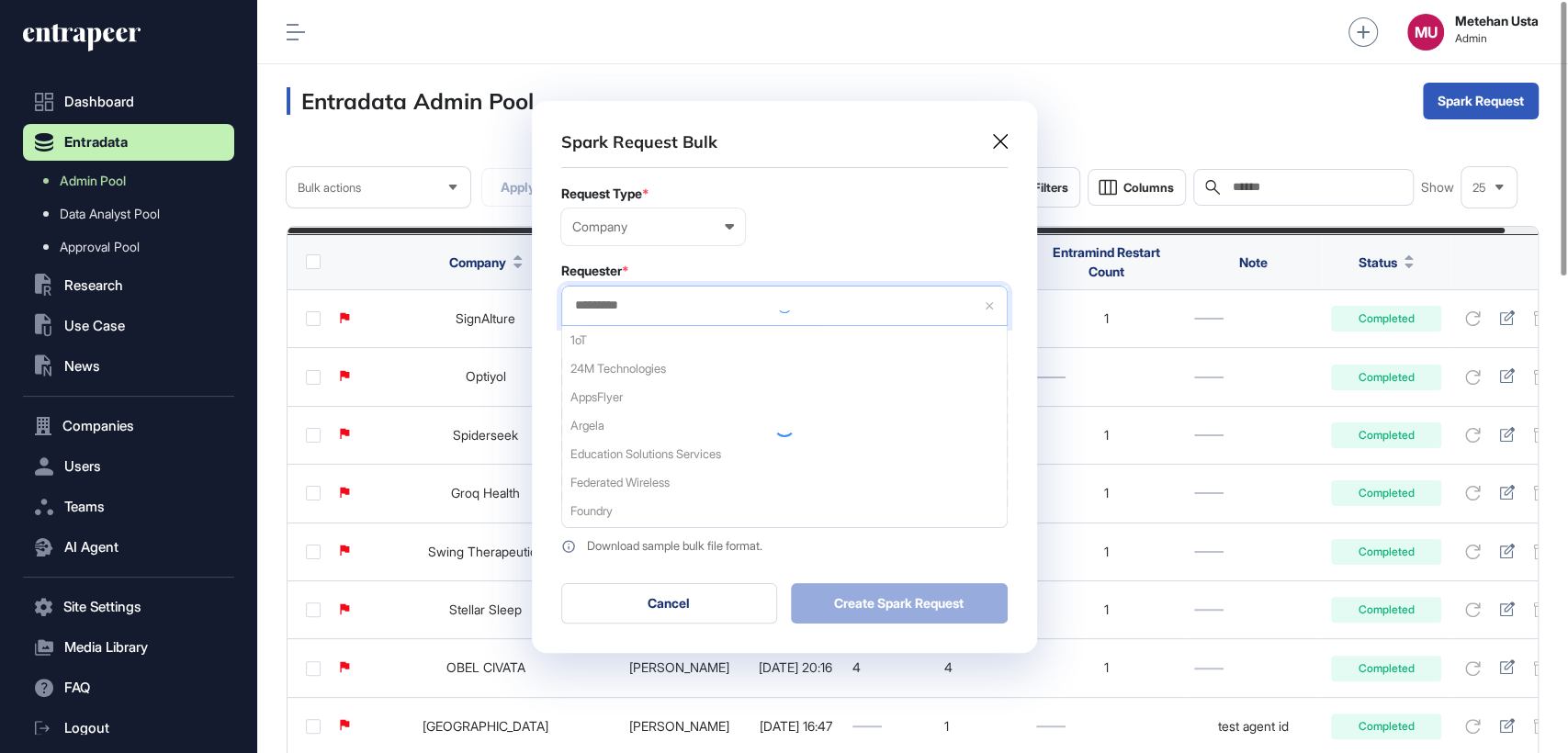
type input "*********"
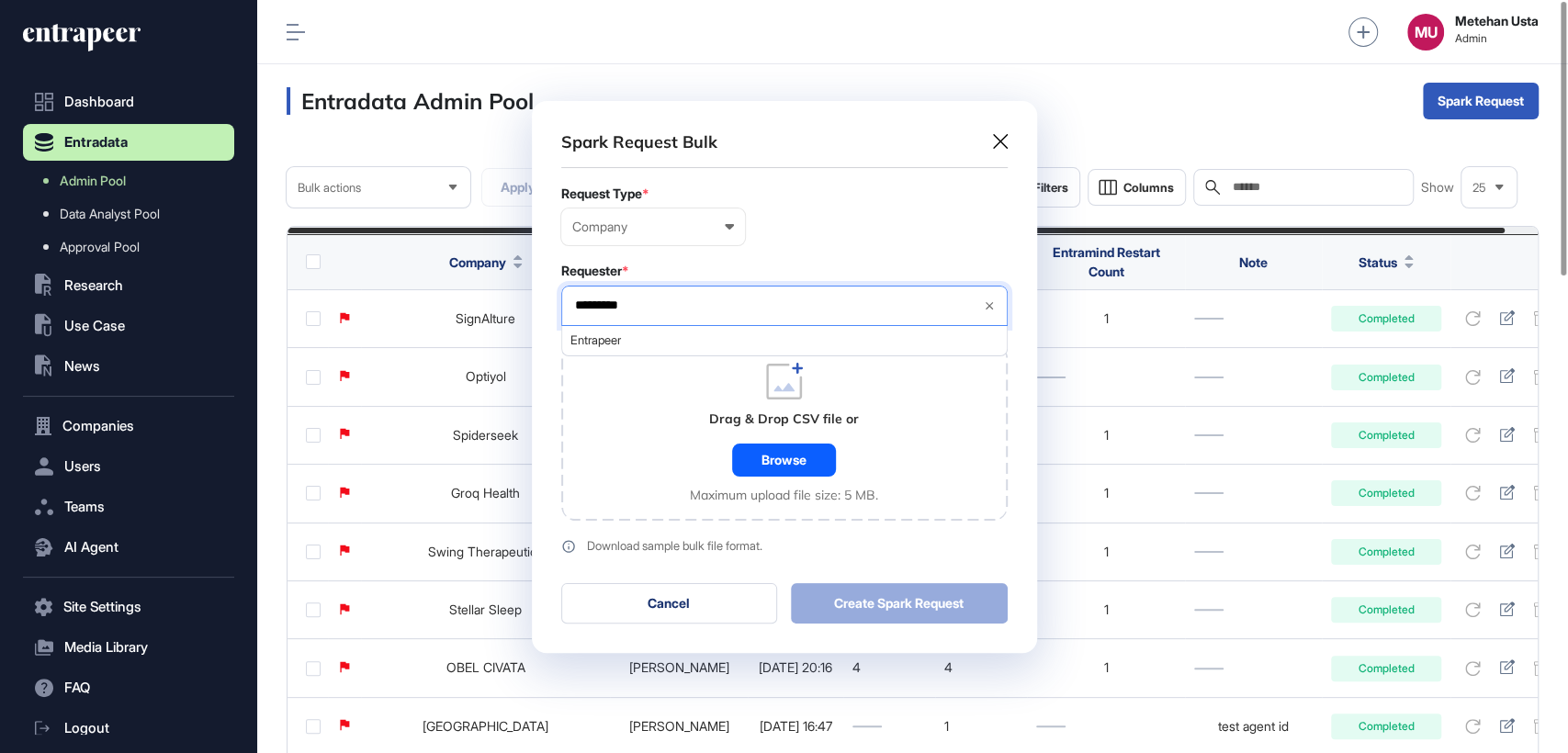
click at [632, 341] on span "Entrapeer" at bounding box center [784, 340] width 427 height 13
drag, startPoint x: 787, startPoint y: 260, endPoint x: 782, endPoint y: 269, distance: 10.3
click at [787, 260] on form "Request Type * Company User Company Customer Request ID Requester * Entrapeer *…" at bounding box center [784, 370] width 447 height 367
click at [780, 477] on div "Drag & Drop CSV file or Browse Maximum upload file size: 5 MB." at bounding box center [784, 432] width 188 height 139
click at [786, 472] on div "Browse" at bounding box center [784, 460] width 104 height 33
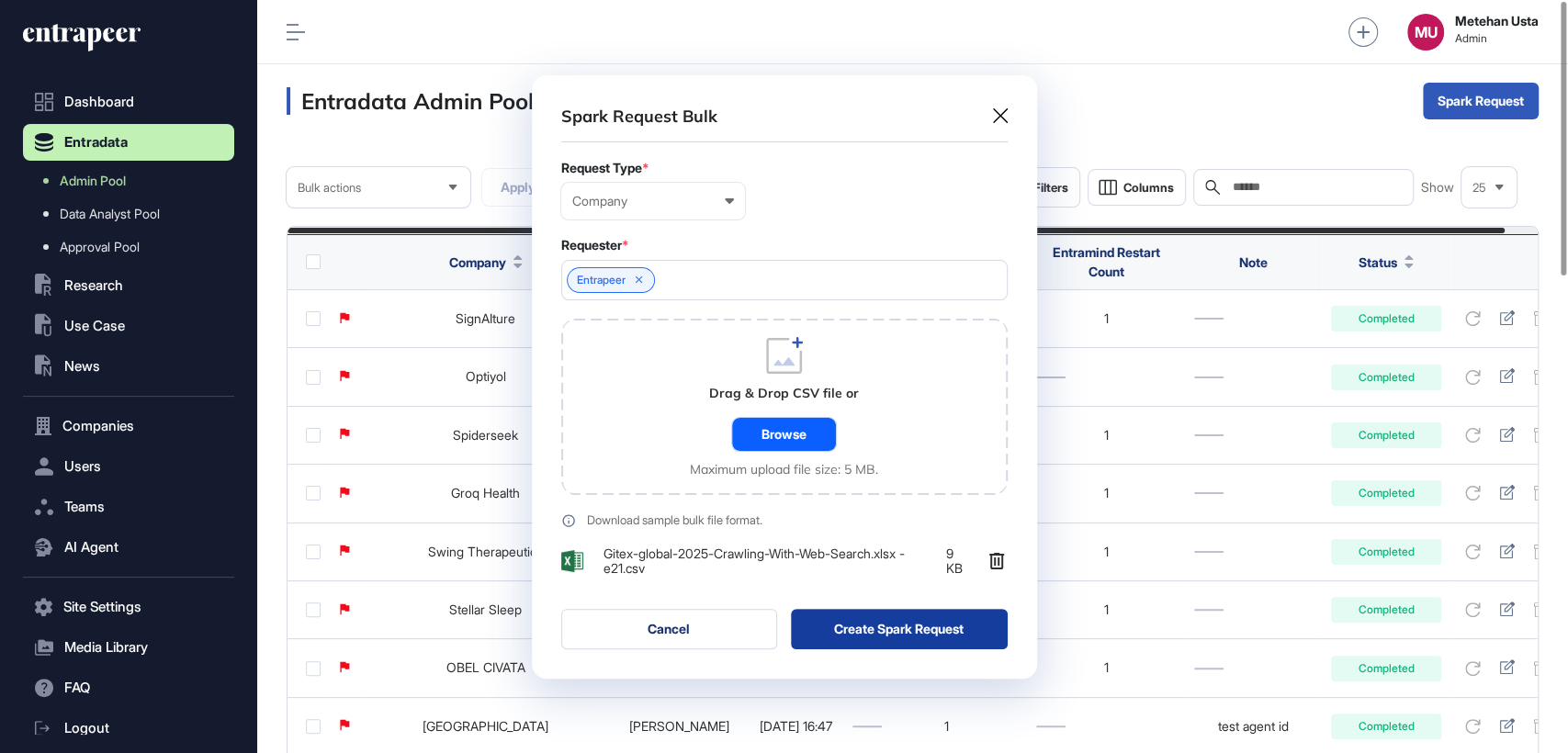
scroll to position [602, 505]
click at [888, 621] on button "Create Spark Request" at bounding box center [899, 629] width 217 height 40
